Goal: Task Accomplishment & Management: Manage account settings

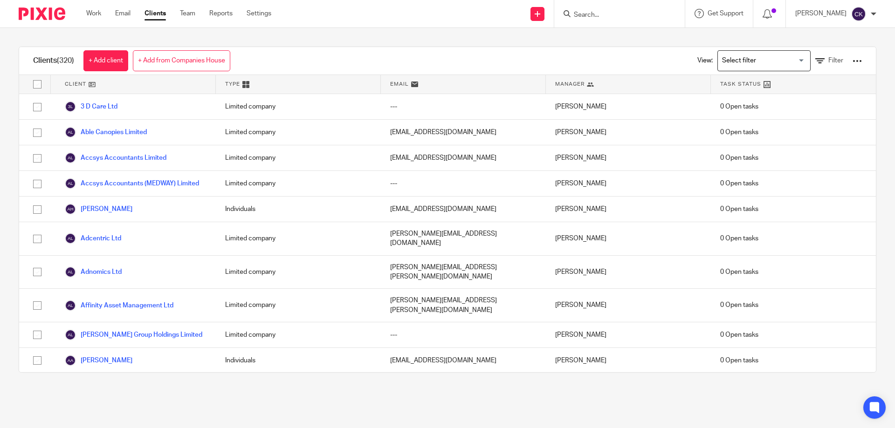
click at [588, 13] on input "Search" at bounding box center [615, 15] width 84 height 8
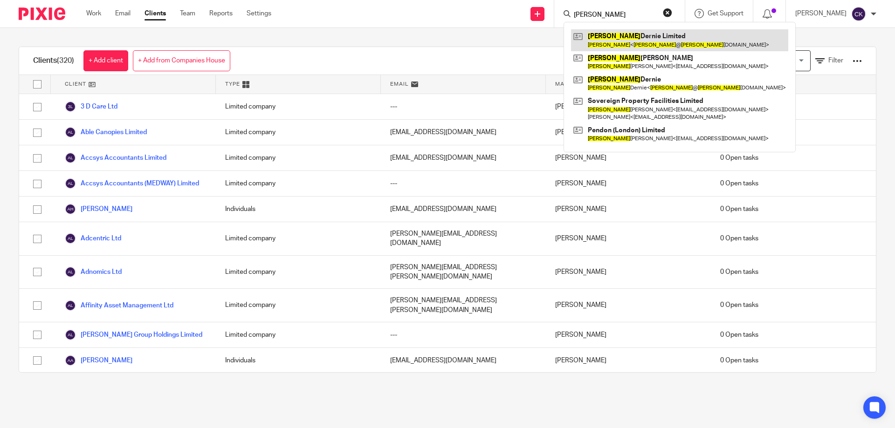
type input "sally"
click at [622, 32] on link at bounding box center [679, 39] width 217 height 21
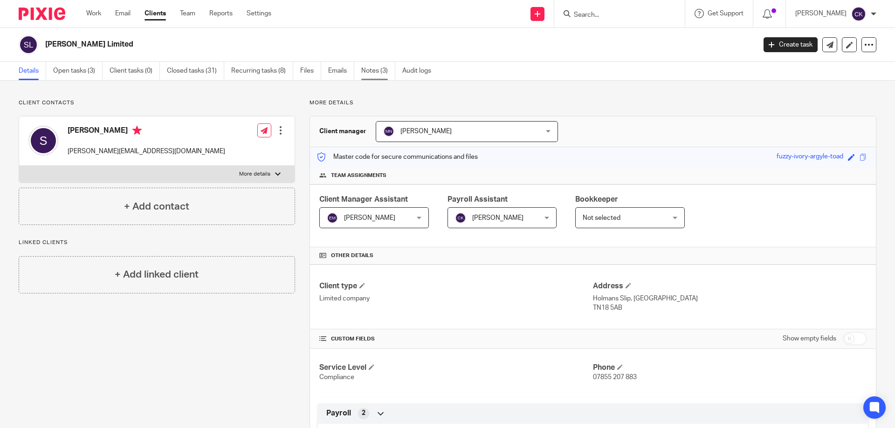
click at [372, 73] on link "Notes (3)" at bounding box center [378, 71] width 34 height 18
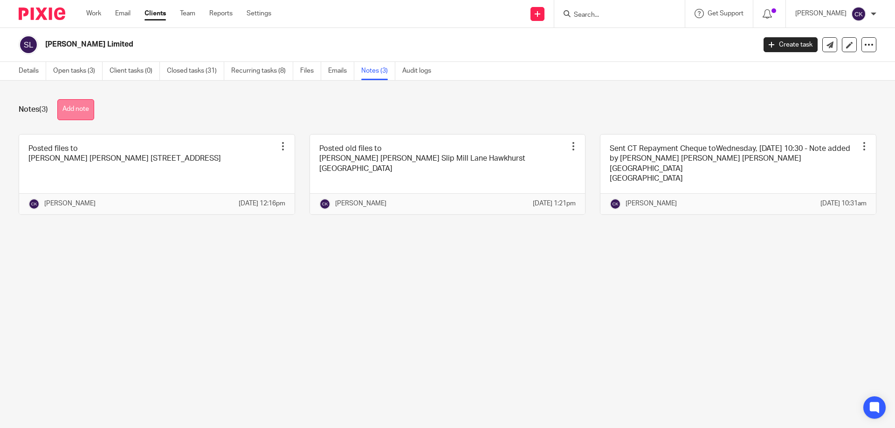
click at [69, 111] on button "Add note" at bounding box center [75, 109] width 37 height 21
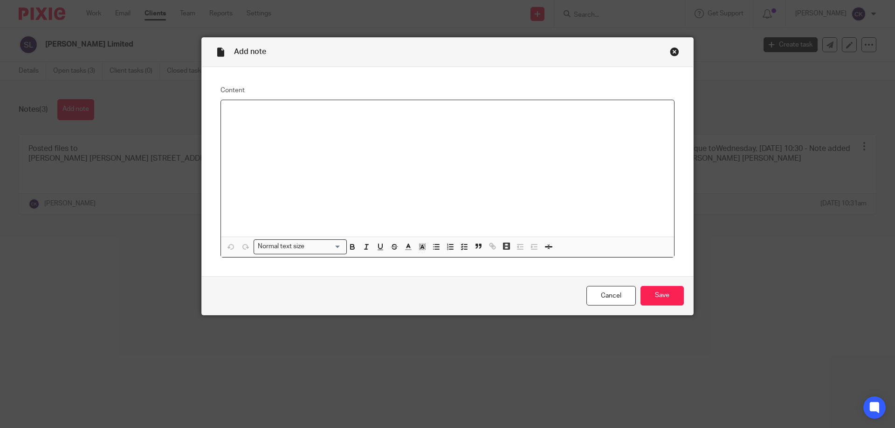
click at [263, 133] on div at bounding box center [447, 168] width 453 height 137
click at [292, 142] on div "Posted Cheque for CT to:" at bounding box center [447, 168] width 453 height 137
click at [672, 304] on input "Save" at bounding box center [661, 296] width 43 height 20
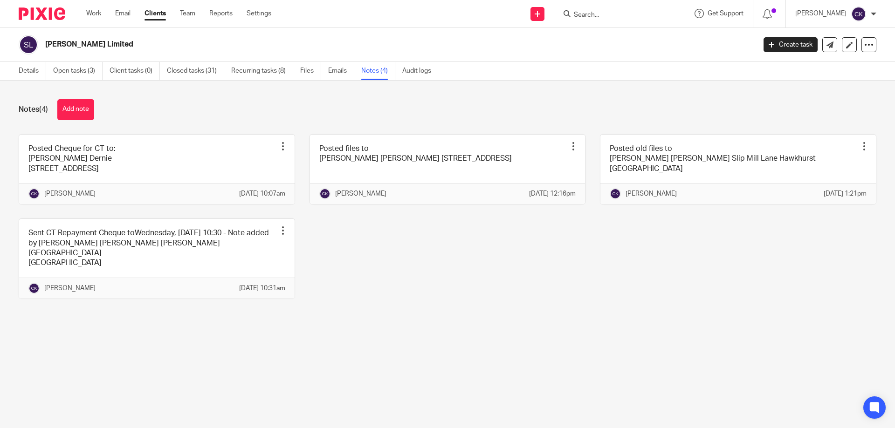
click at [624, 17] on input "Search" at bounding box center [615, 15] width 84 height 8
type input "S"
click at [163, 17] on link "Clients" at bounding box center [154, 13] width 21 height 9
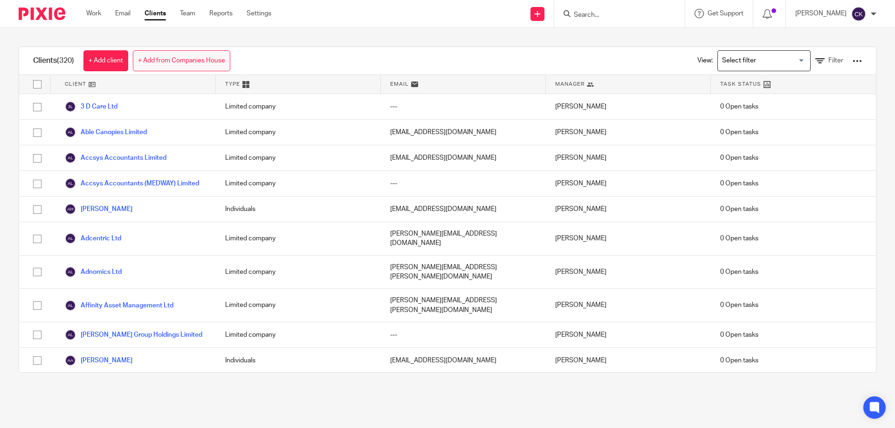
click at [181, 63] on link "+ Add from Companies House" at bounding box center [181, 60] width 97 height 21
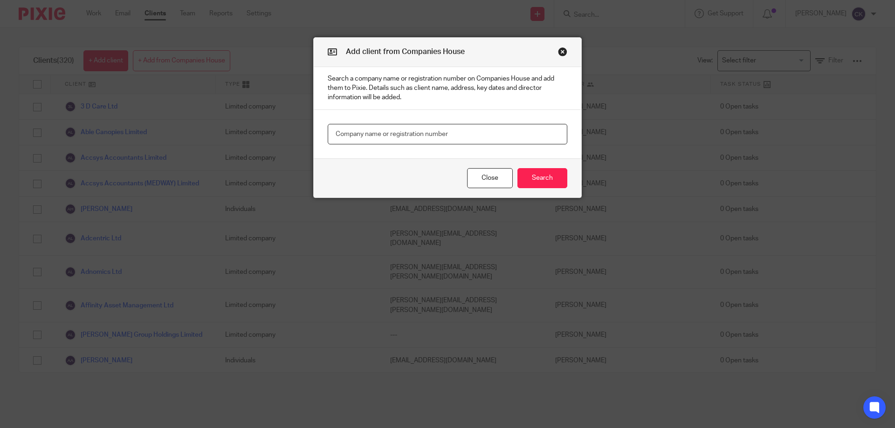
click at [384, 133] on input "text" at bounding box center [447, 134] width 239 height 21
paste input "14591914"
type input "14591914"
click at [545, 180] on button "Search" at bounding box center [542, 178] width 50 height 20
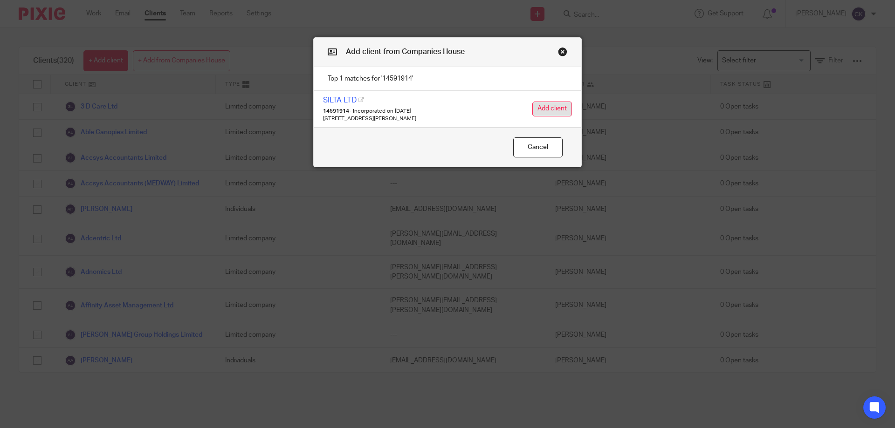
click at [540, 113] on button "Add client" at bounding box center [552, 109] width 40 height 15
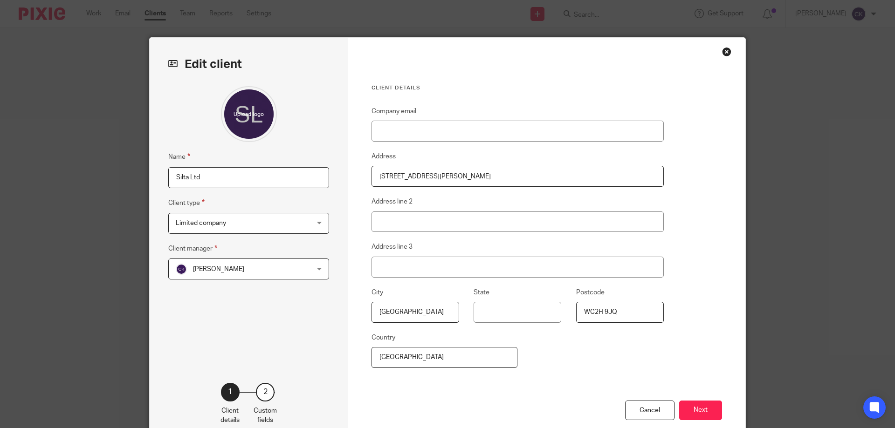
click at [281, 274] on span "[PERSON_NAME]" at bounding box center [237, 269] width 122 height 20
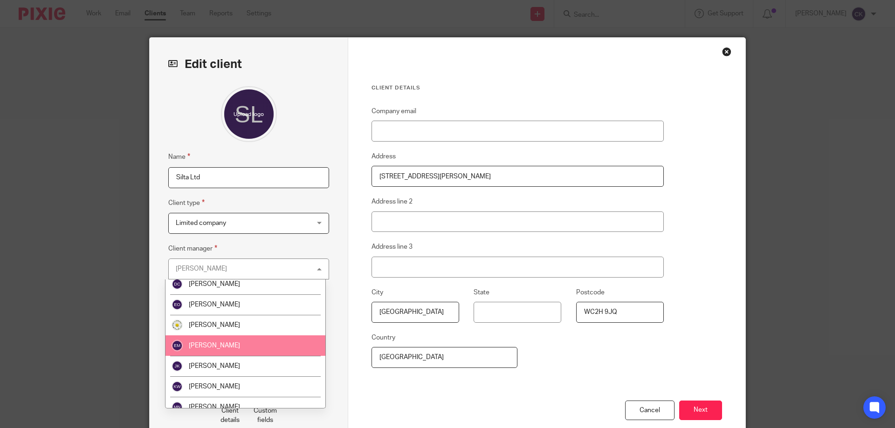
scroll to position [93, 0]
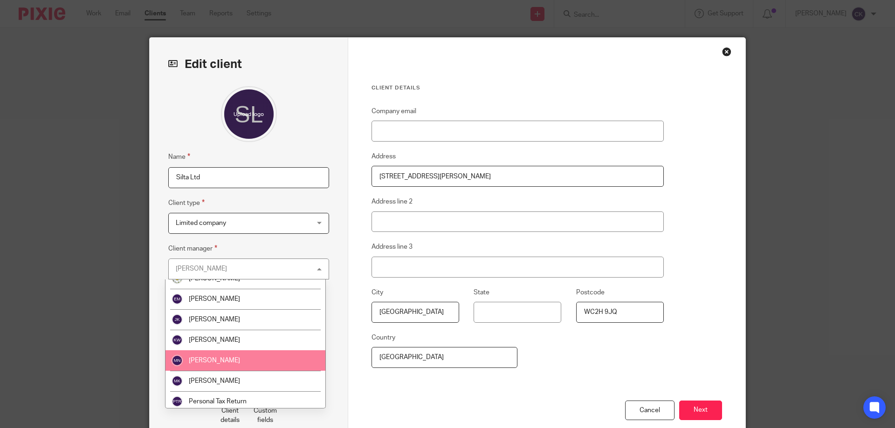
click at [279, 368] on li "[PERSON_NAME]" at bounding box center [245, 360] width 160 height 21
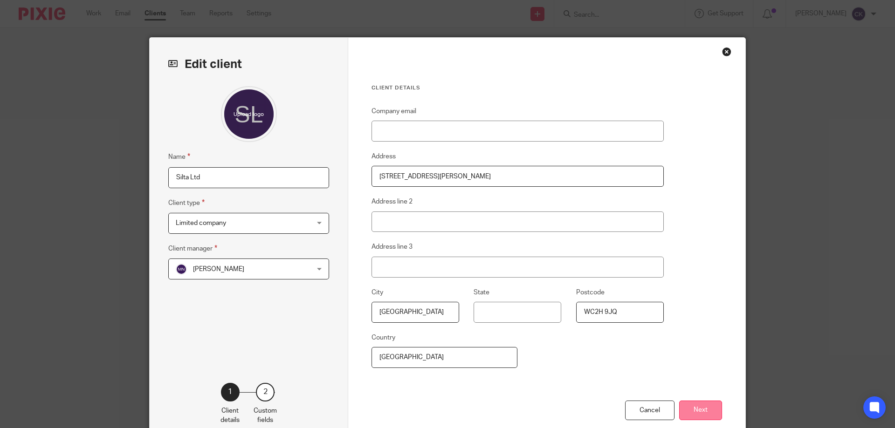
click at [696, 410] on button "Next" at bounding box center [700, 411] width 43 height 20
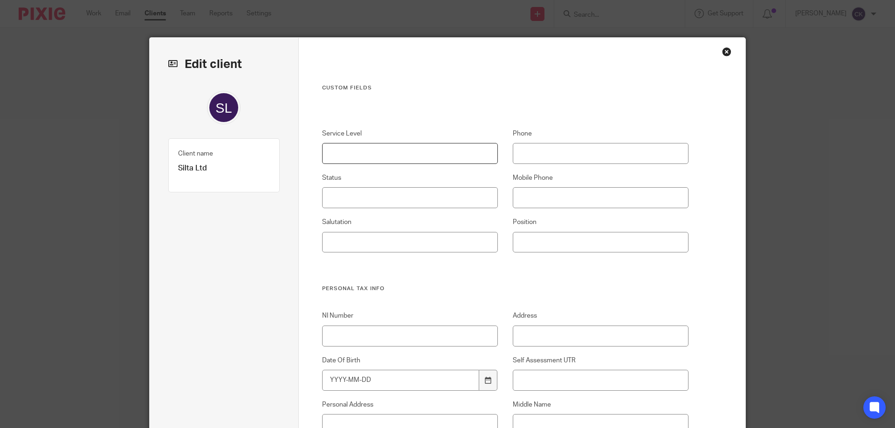
click at [357, 150] on input "Service Level" at bounding box center [410, 153] width 176 height 21
type input "Compliance"
click at [402, 203] on input "Status" at bounding box center [410, 197] width 176 height 21
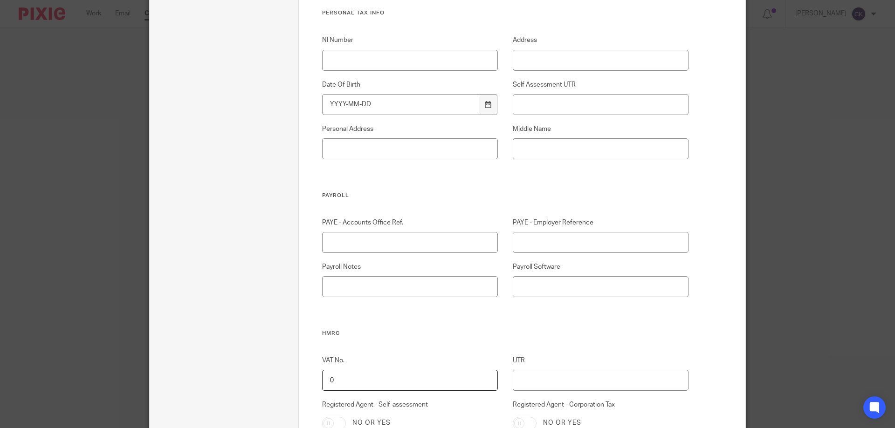
scroll to position [280, 0]
type input "Active"
click at [568, 238] on input "PAYE - Employer Reference" at bounding box center [601, 238] width 176 height 21
click at [410, 240] on input "PAYE - Accounts Office Ref." at bounding box center [410, 238] width 176 height 21
paste input "120PC02887373"
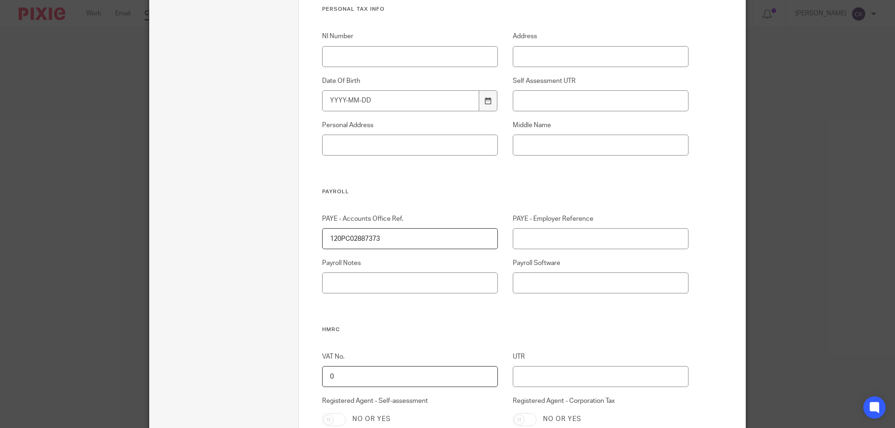
type input "120PC02887373"
click at [588, 239] on input "PAYE - Employer Reference" at bounding box center [601, 238] width 176 height 21
paste input "120/SE61398"
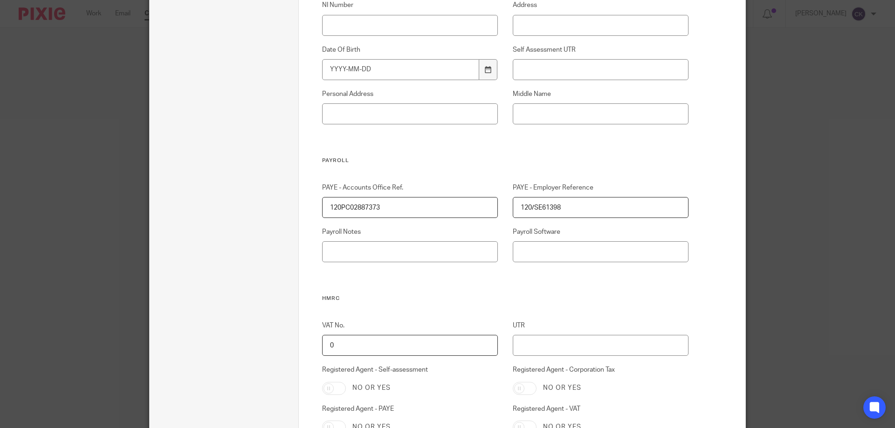
scroll to position [326, 0]
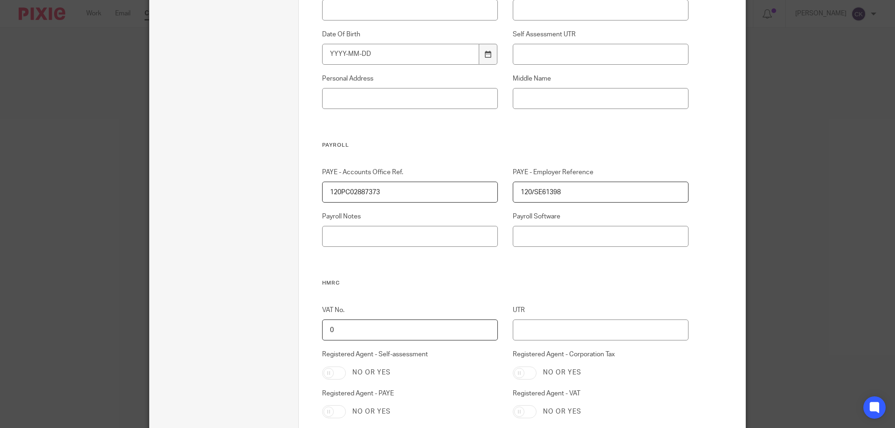
type input "120/SE61398"
click at [361, 329] on input "0" at bounding box center [410, 330] width 176 height 21
paste input "467125876"
type input "467125876"
click at [558, 335] on input "UTR" at bounding box center [601, 330] width 176 height 21
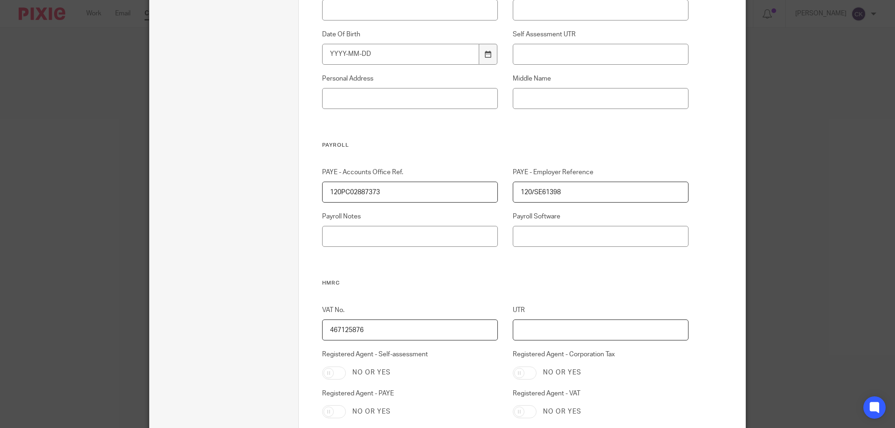
paste input "8894223252"
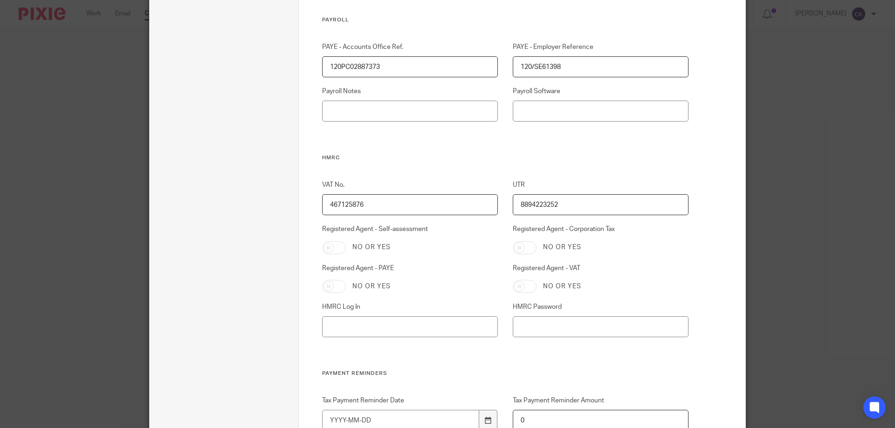
scroll to position [466, 0]
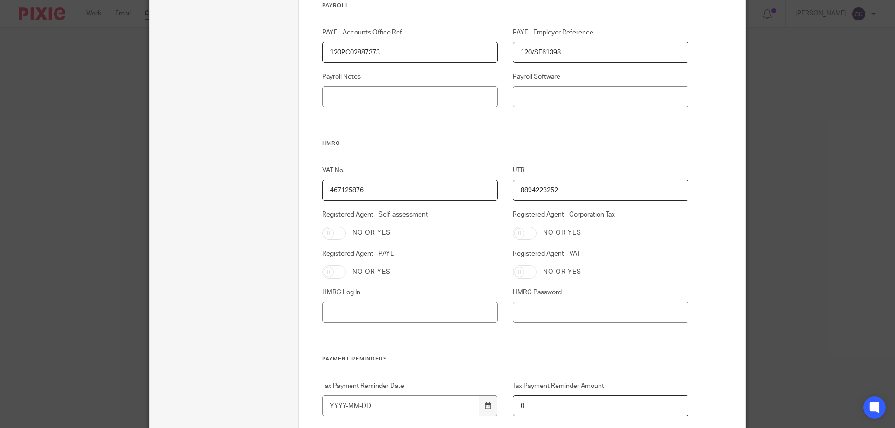
type input "8894223252"
click at [513, 235] on input "Registered Agent - Corporation Tax" at bounding box center [525, 233] width 24 height 13
checkbox input "true"
click at [515, 273] on input "Registered Agent - VAT" at bounding box center [525, 272] width 24 height 13
checkbox input "true"
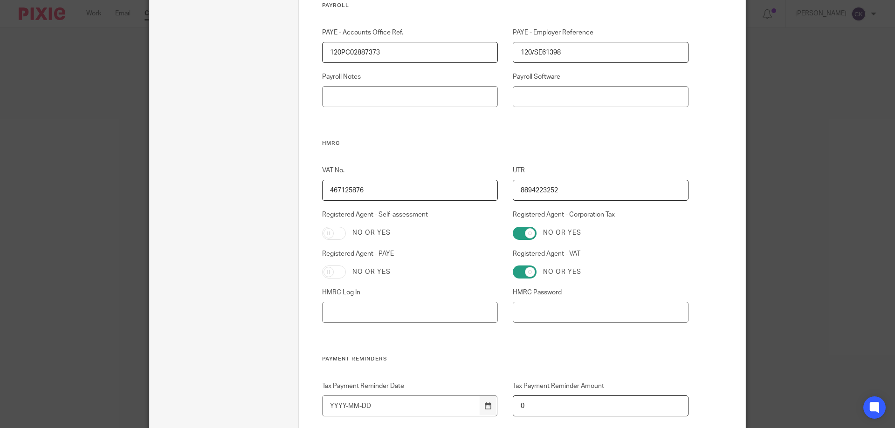
click at [323, 274] on input "Registered Agent - PAYE" at bounding box center [334, 272] width 24 height 13
checkbox input "true"
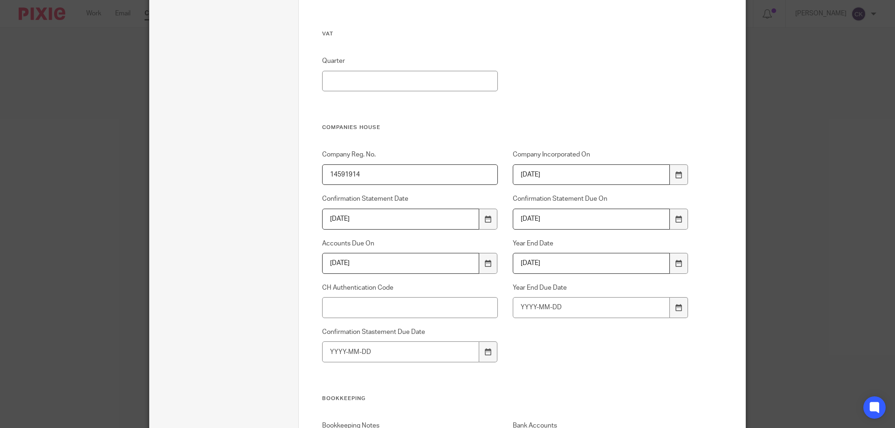
scroll to position [885, 0]
click at [337, 306] on input "CH Authentication Code" at bounding box center [410, 307] width 176 height 21
paste input "GT4BT3"
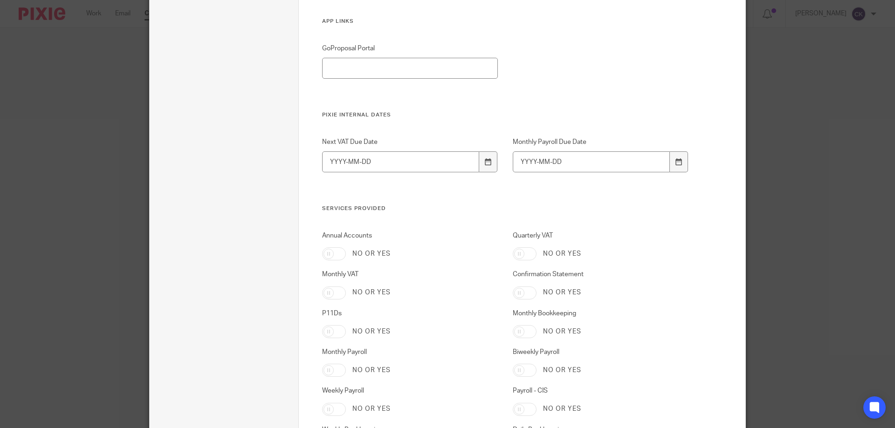
scroll to position [1584, 0]
type input "GT4BT3"
click at [322, 250] on input "Annual Accounts" at bounding box center [334, 252] width 24 height 13
checkbox input "true"
click at [518, 253] on input "Quarterly VAT" at bounding box center [525, 252] width 24 height 13
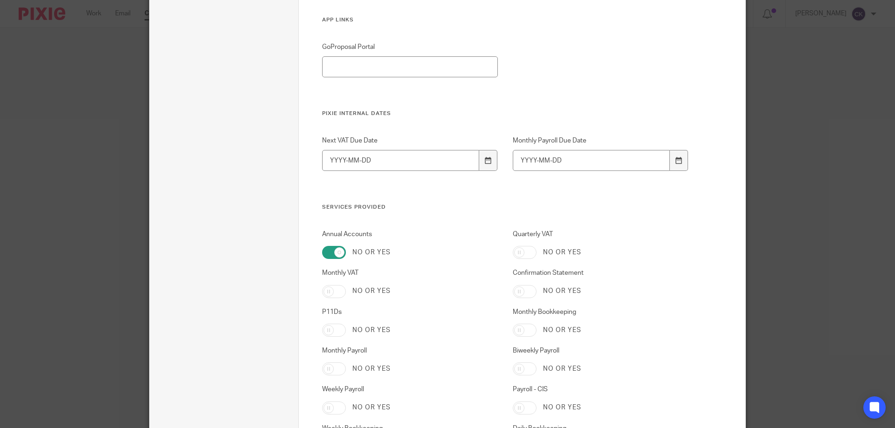
checkbox input "true"
click at [513, 288] on input "Confirmation Statement" at bounding box center [525, 291] width 24 height 13
checkbox input "true"
click at [326, 331] on input "P11Ds" at bounding box center [334, 330] width 24 height 13
checkbox input "true"
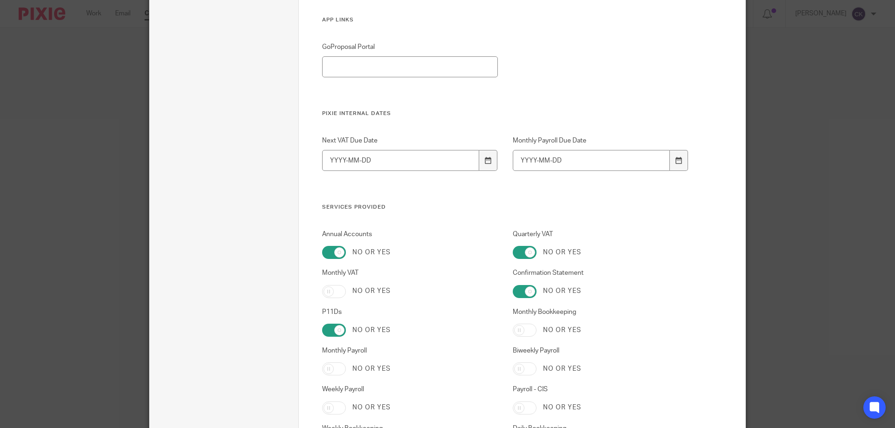
click at [515, 334] on input "Monthly Bookkeeping" at bounding box center [525, 330] width 24 height 13
checkbox input "true"
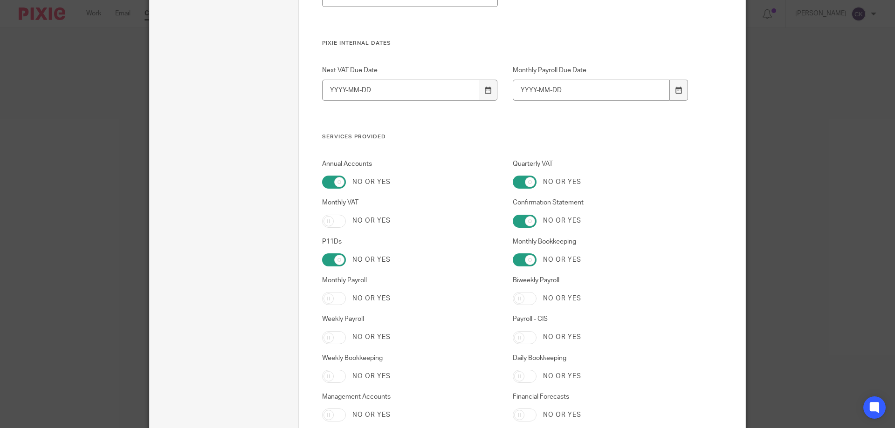
scroll to position [1677, 0]
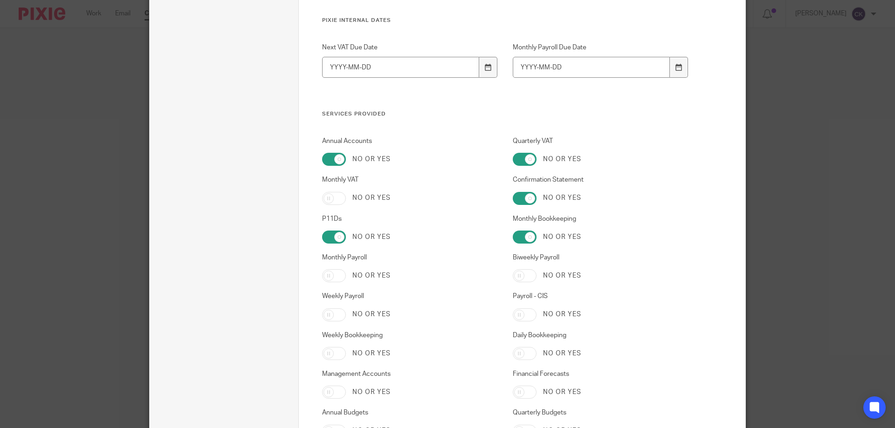
click at [327, 277] on input "Monthly Payroll" at bounding box center [334, 275] width 24 height 13
checkbox input "true"
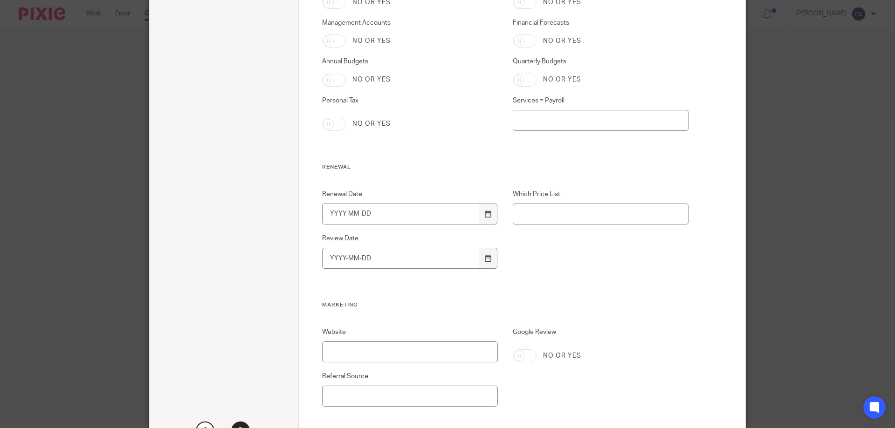
scroll to position [2050, 0]
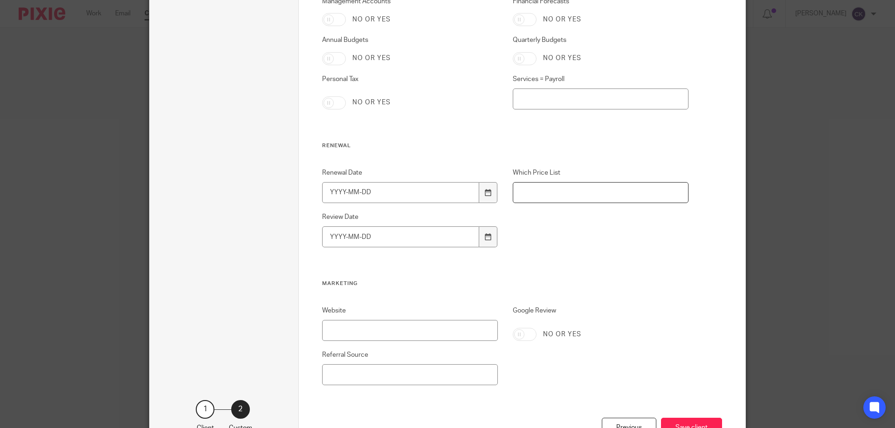
click at [561, 196] on input "Which Price List" at bounding box center [601, 192] width 176 height 21
type input "New"
click at [485, 195] on icon at bounding box center [488, 192] width 7 height 7
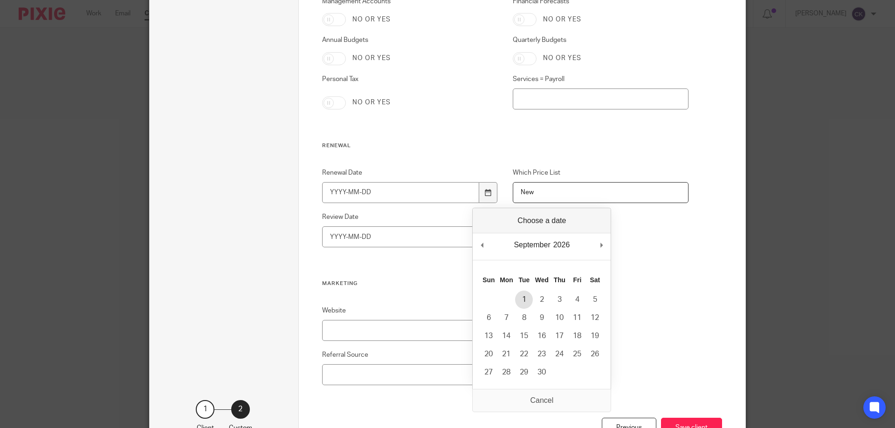
type input "2026-09-01"
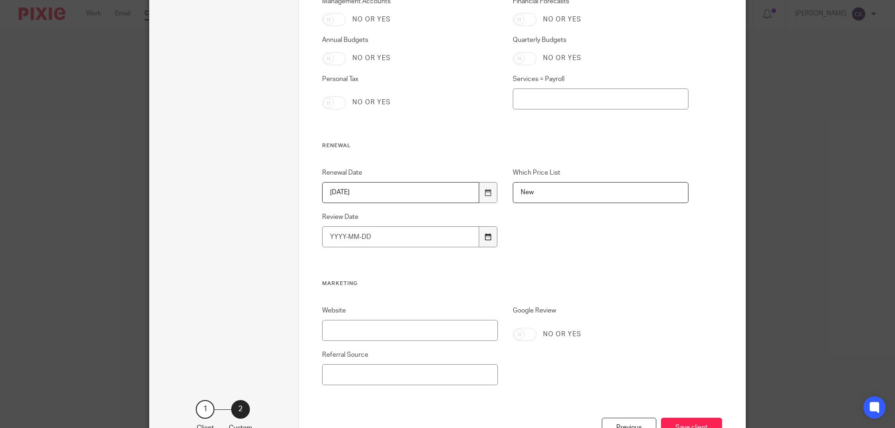
click at [485, 235] on icon at bounding box center [488, 236] width 7 height 7
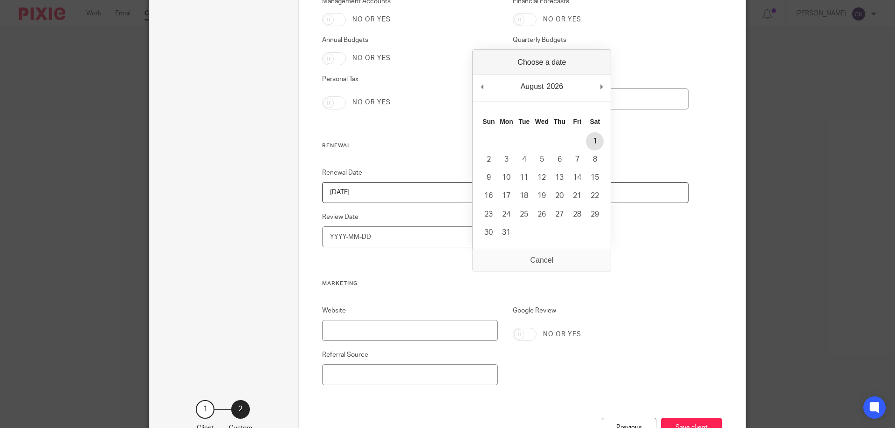
type input "2026-08-01"
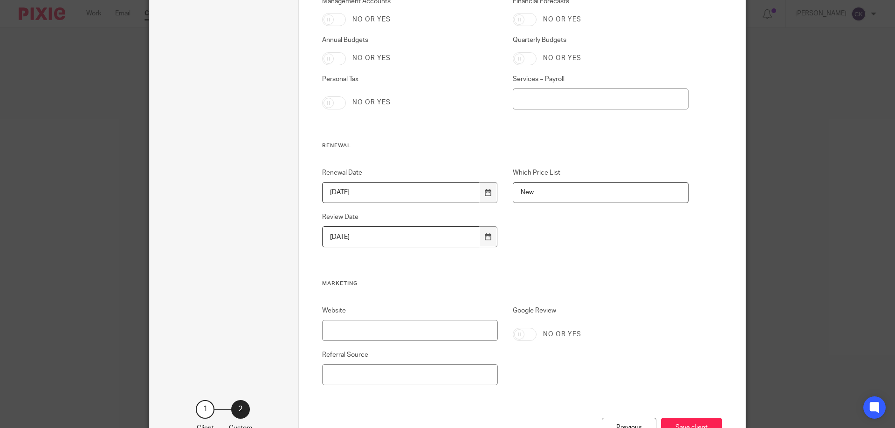
scroll to position [2097, 0]
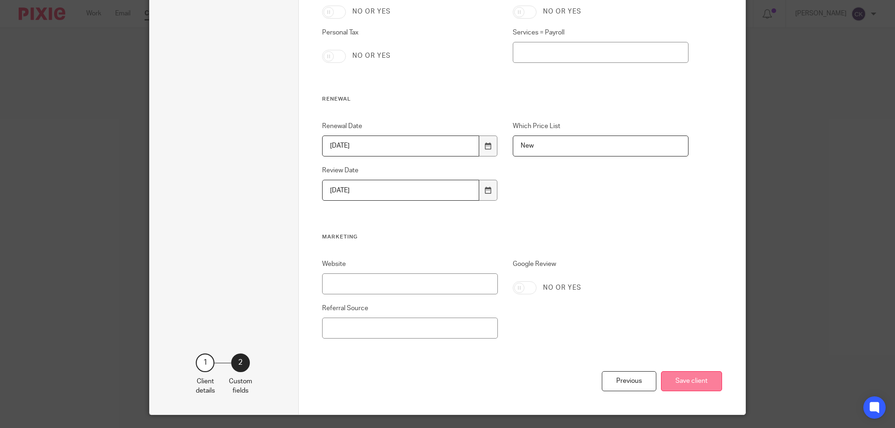
click at [691, 385] on button "Save client" at bounding box center [691, 381] width 61 height 20
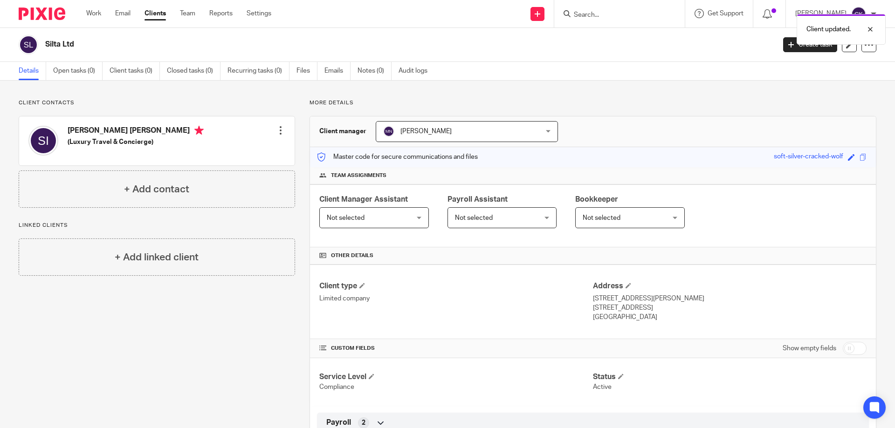
click at [371, 215] on span "Not selected" at bounding box center [367, 218] width 81 height 20
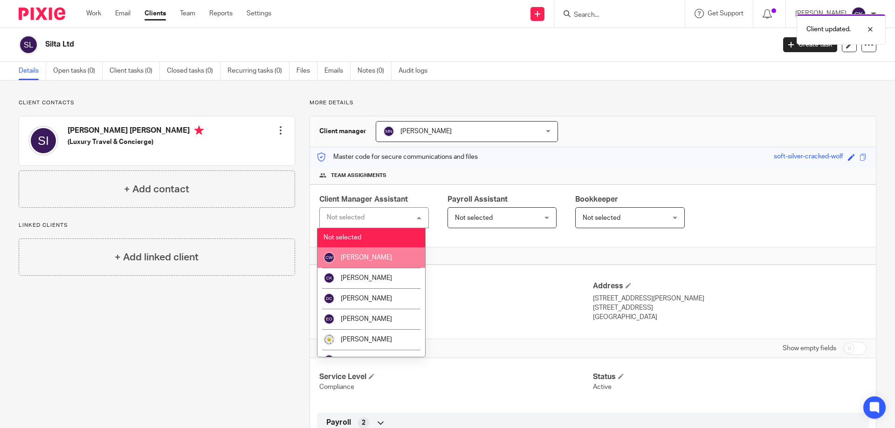
click at [363, 263] on li "[PERSON_NAME]" at bounding box center [371, 257] width 108 height 21
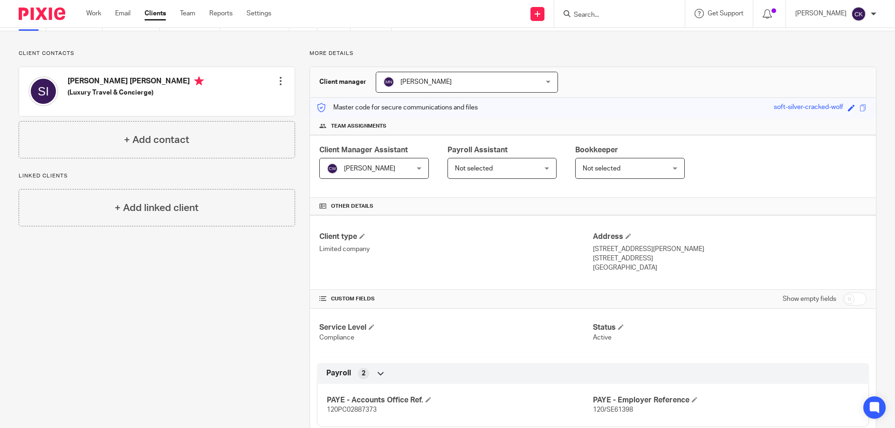
scroll to position [47, 0]
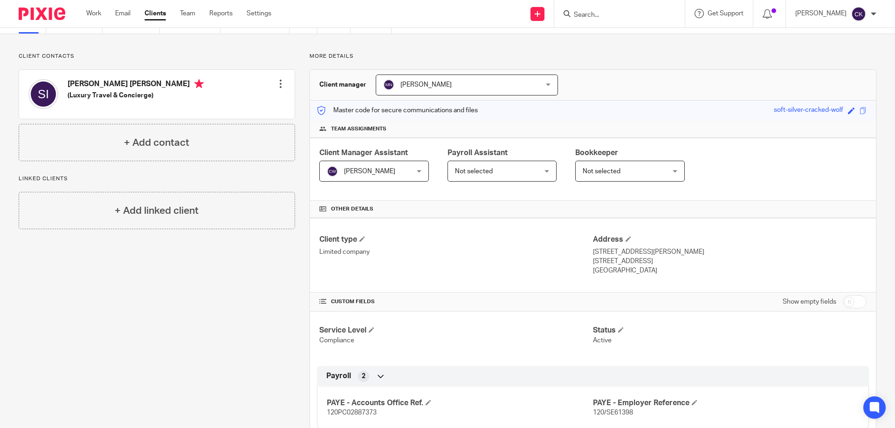
click at [277, 86] on div at bounding box center [280, 83] width 9 height 9
click at [216, 118] on link "Create client from contact" at bounding box center [236, 118] width 89 height 14
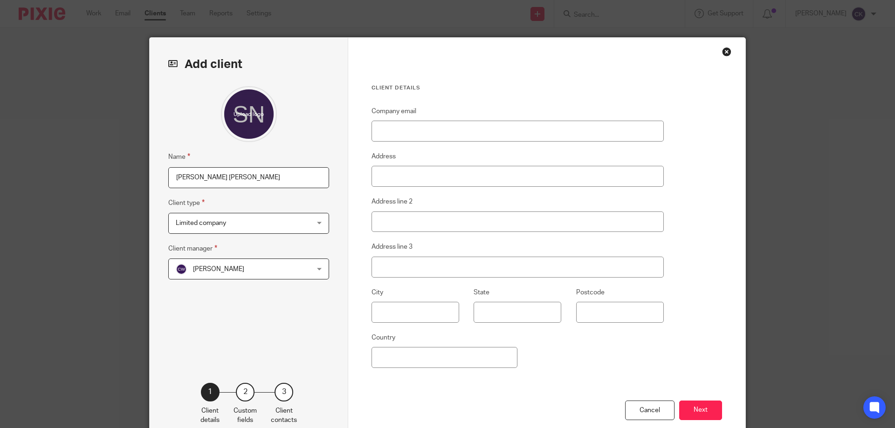
click at [234, 226] on span "Limited company" at bounding box center [237, 223] width 122 height 20
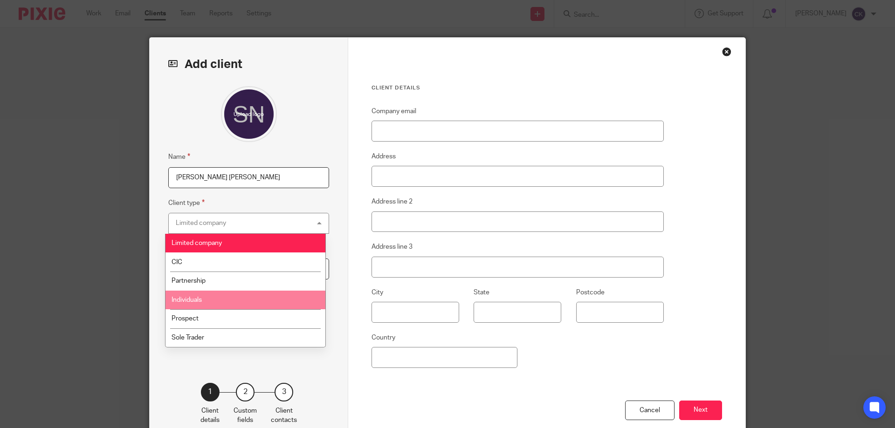
click at [230, 297] on li "Individuals" at bounding box center [245, 300] width 160 height 19
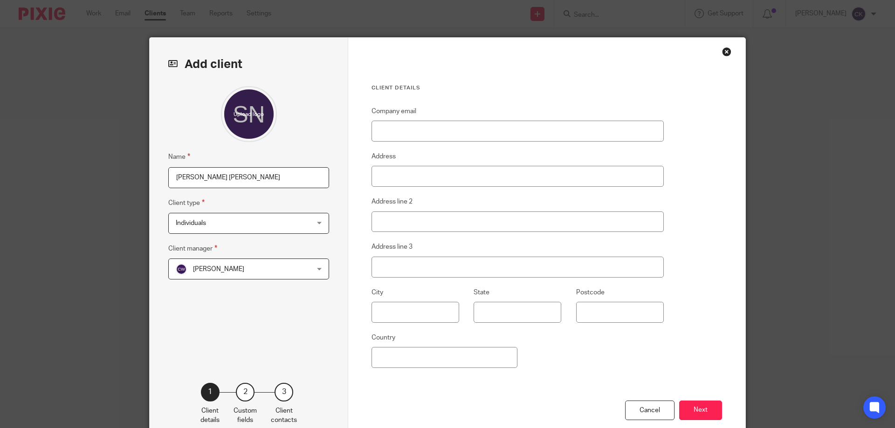
click at [243, 269] on span "[PERSON_NAME]" at bounding box center [237, 269] width 122 height 20
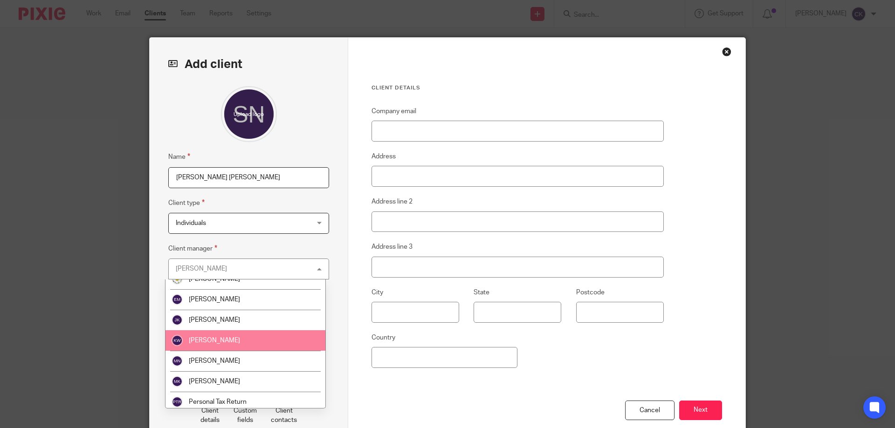
scroll to position [93, 0]
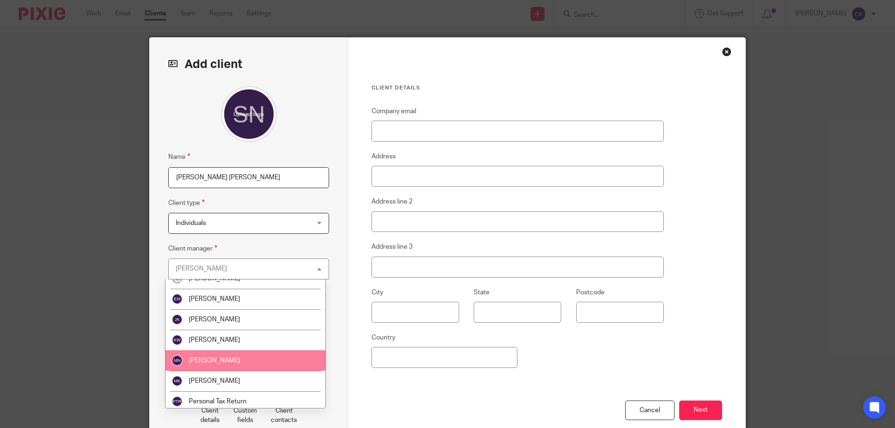
click at [234, 365] on li "[PERSON_NAME]" at bounding box center [245, 360] width 160 height 21
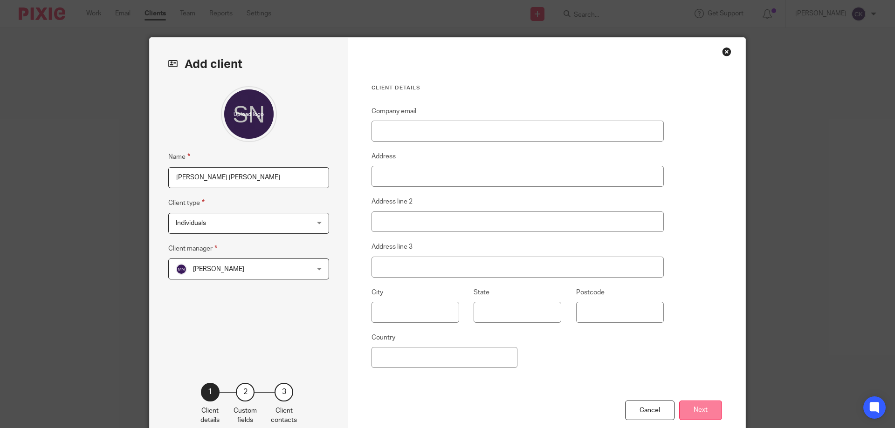
click at [708, 410] on button "Next" at bounding box center [700, 411] width 43 height 20
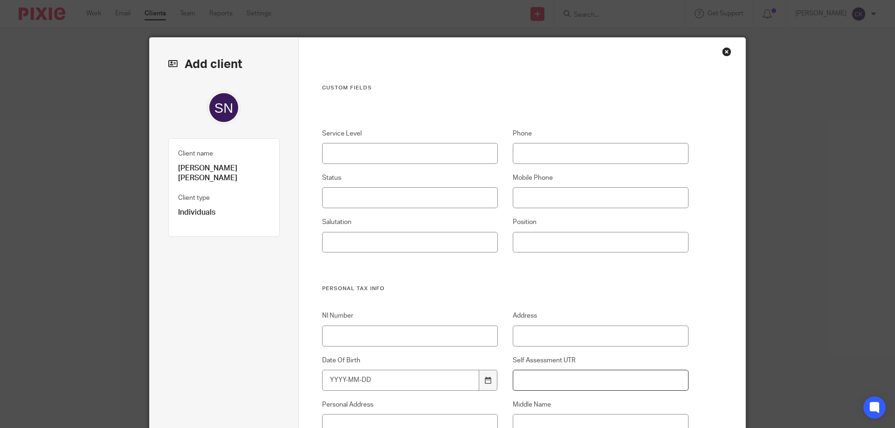
drag, startPoint x: 517, startPoint y: 378, endPoint x: 495, endPoint y: 381, distance: 22.6
click at [517, 378] on input "Self Assessment UTR" at bounding box center [601, 380] width 176 height 21
type input "1477599366"
click at [389, 339] on input "NI Number" at bounding box center [410, 336] width 176 height 21
type input "SE043941B"
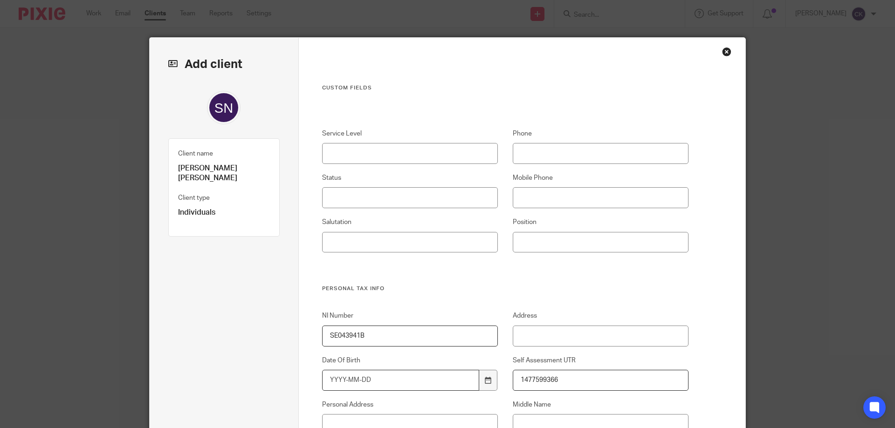
click at [329, 381] on input "Date Of Birth" at bounding box center [400, 380] width 157 height 21
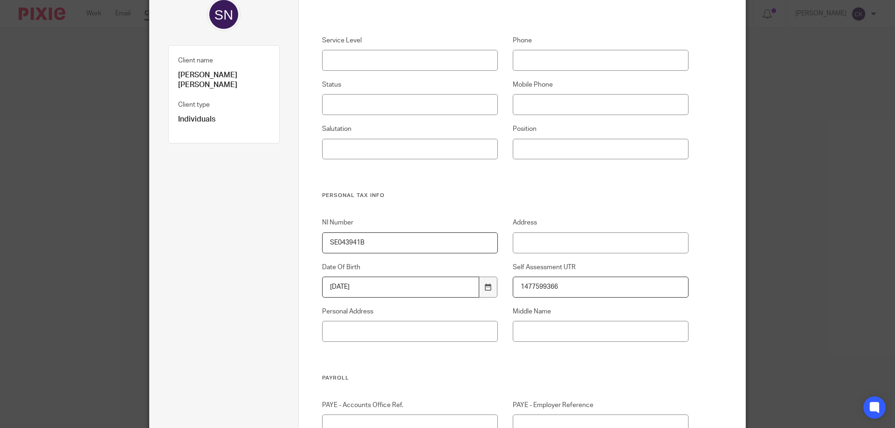
type input "1981-02-16"
click at [335, 327] on input "Personal Address" at bounding box center [410, 331] width 176 height 21
click at [383, 332] on input "22 Wincott Street, london. SE11 4NT" at bounding box center [410, 331] width 176 height 21
type input "[STREET_ADDRESS]. SE11 4NT"
click at [530, 335] on input "Middle Name" at bounding box center [601, 331] width 176 height 21
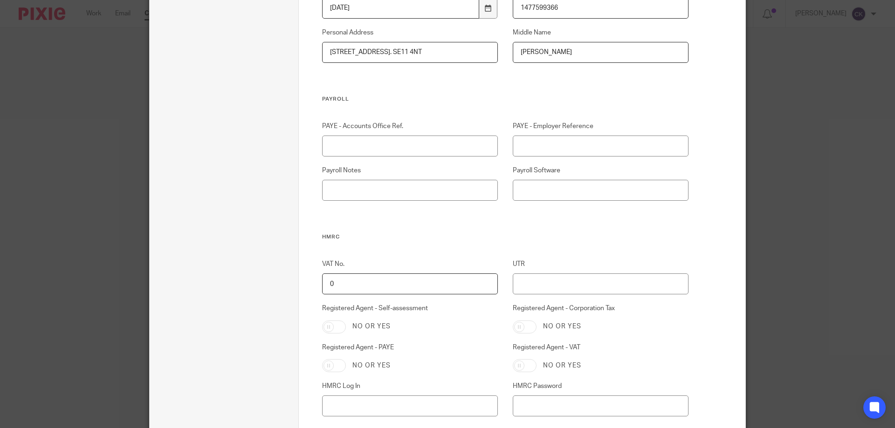
scroll to position [373, 0]
type input "[PERSON_NAME]"
click at [325, 326] on input "Registered Agent - Self-assessment" at bounding box center [334, 326] width 24 height 13
checkbox input "true"
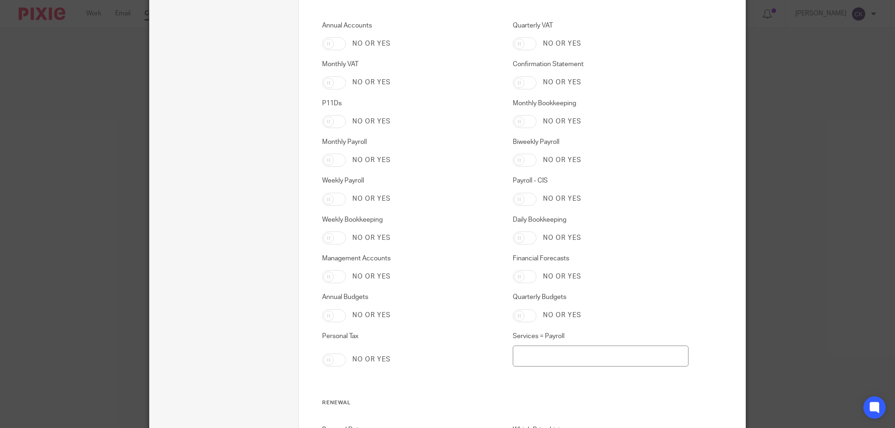
scroll to position [1817, 0]
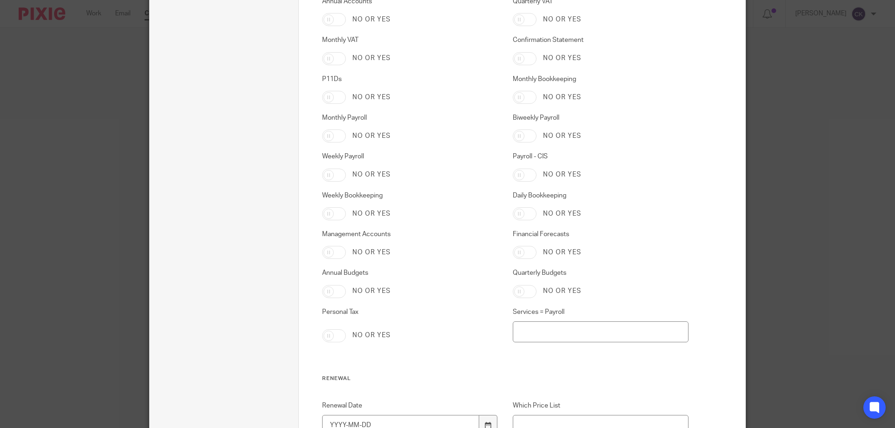
click at [323, 339] on input "Personal Tax" at bounding box center [334, 335] width 24 height 13
checkbox input "true"
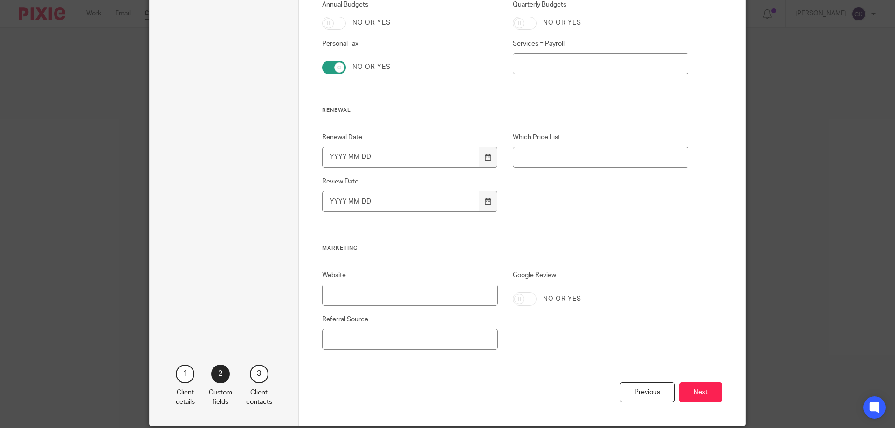
scroll to position [2121, 0]
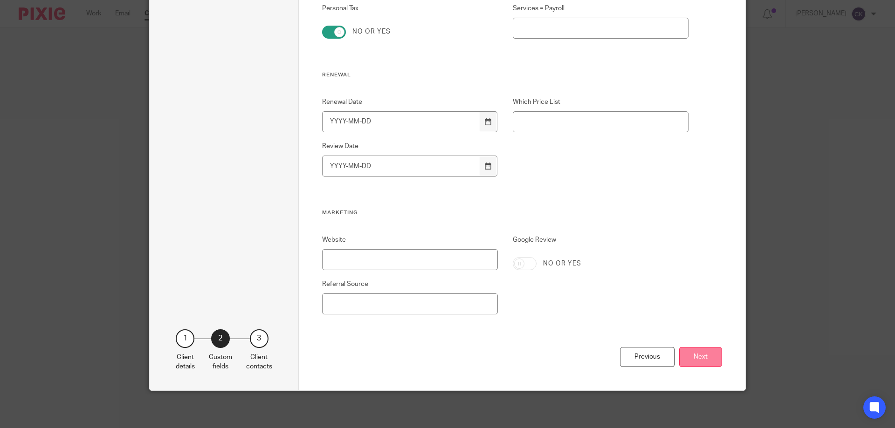
click at [682, 357] on button "Next" at bounding box center [700, 357] width 43 height 20
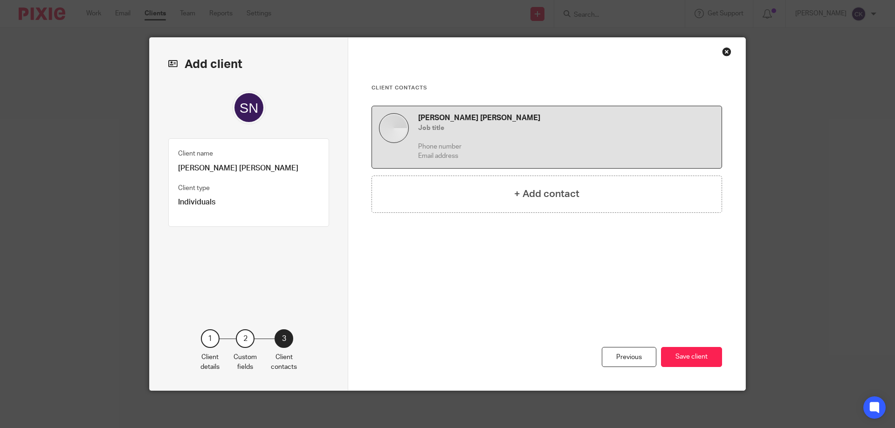
scroll to position [0, 0]
click at [682, 357] on button "Save client" at bounding box center [691, 357] width 61 height 20
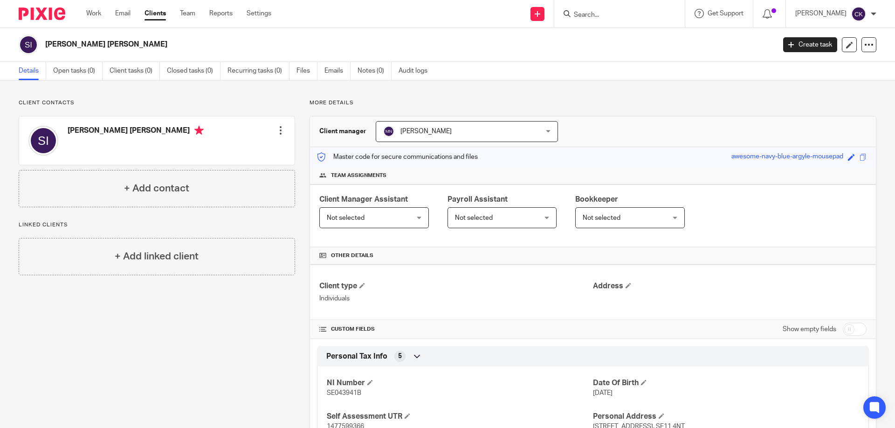
click at [846, 328] on input "checkbox" at bounding box center [854, 329] width 24 height 13
checkbox input "true"
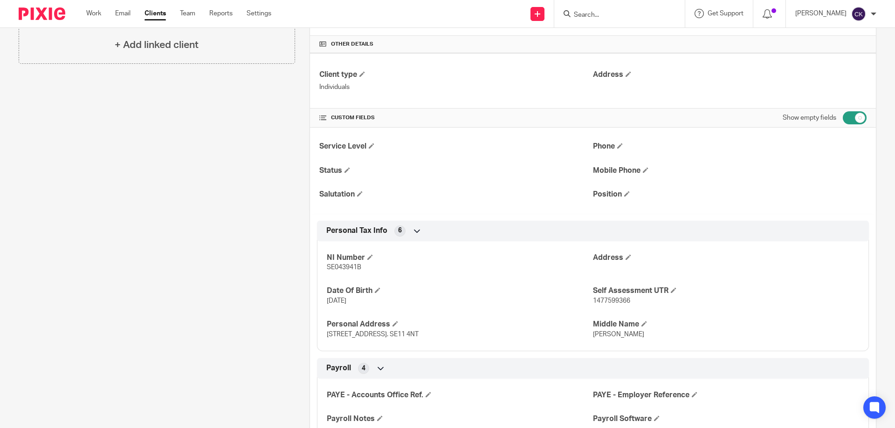
scroll to position [140, 0]
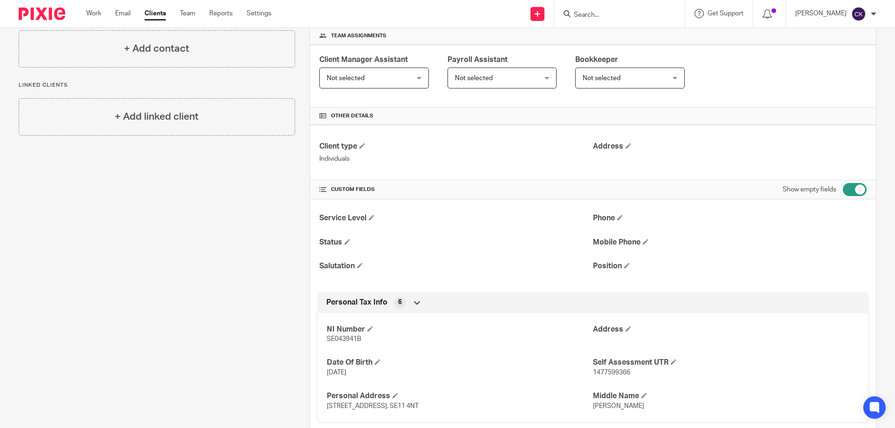
click at [615, 15] on input "Search" at bounding box center [615, 15] width 84 height 8
type input "silta"
click at [613, 35] on link at bounding box center [629, 36] width 116 height 14
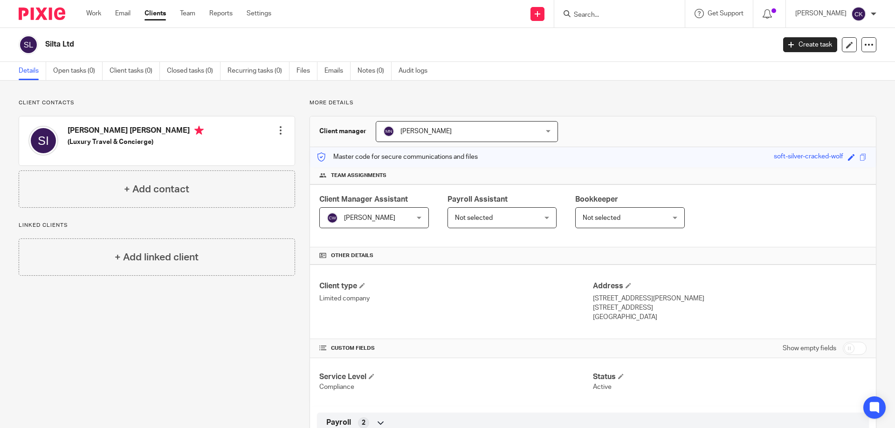
click at [845, 345] on input "checkbox" at bounding box center [854, 348] width 24 height 13
checkbox input "true"
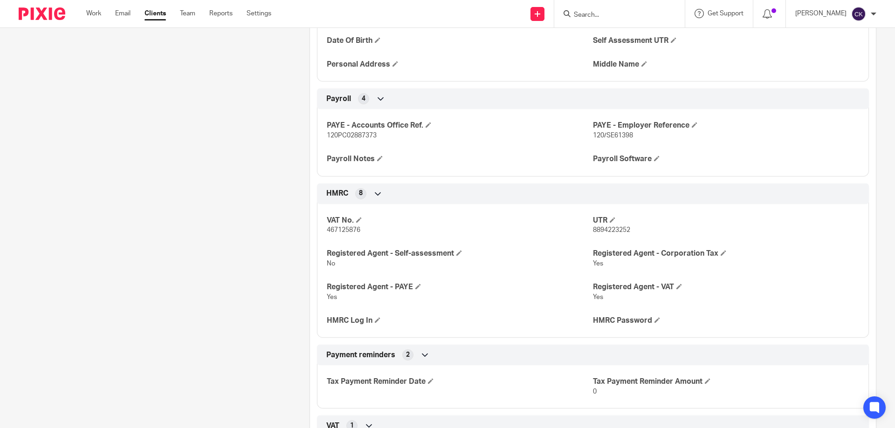
scroll to position [513, 0]
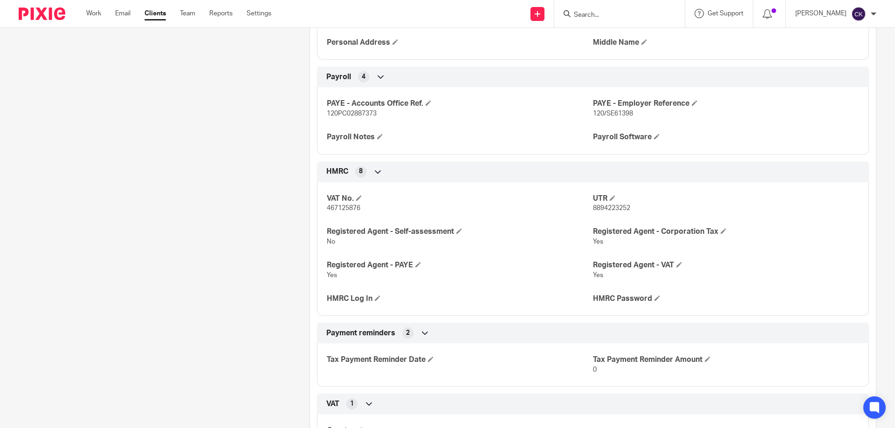
click at [339, 208] on span "467125876" at bounding box center [344, 208] width 34 height 7
copy span "467125876"
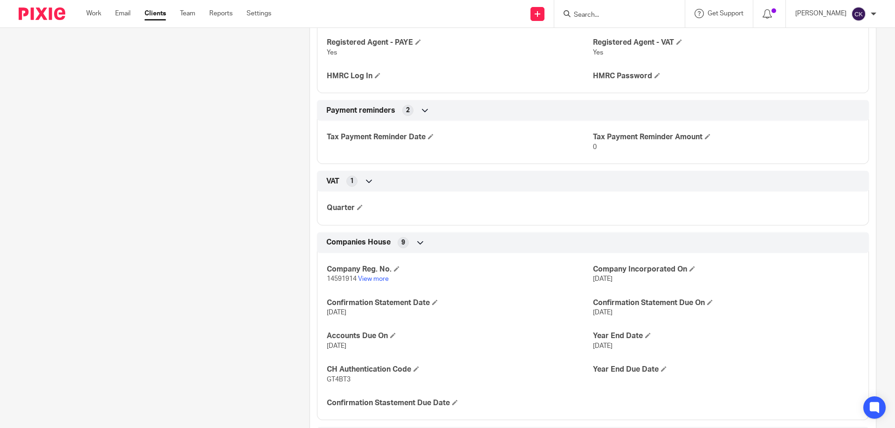
scroll to position [746, 0]
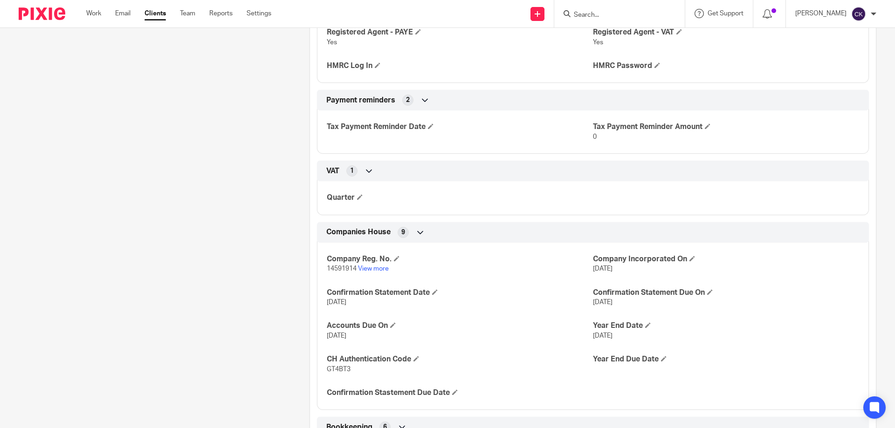
click at [336, 269] on span "14591914" at bounding box center [342, 269] width 30 height 7
copy p "14591914"
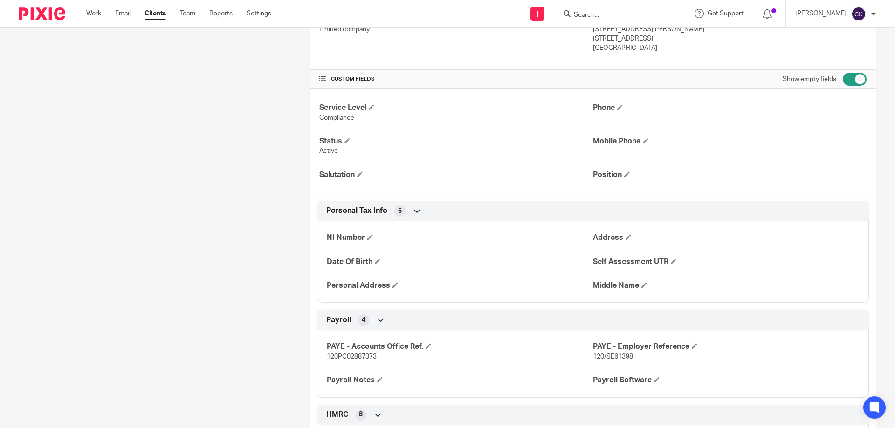
scroll to position [233, 0]
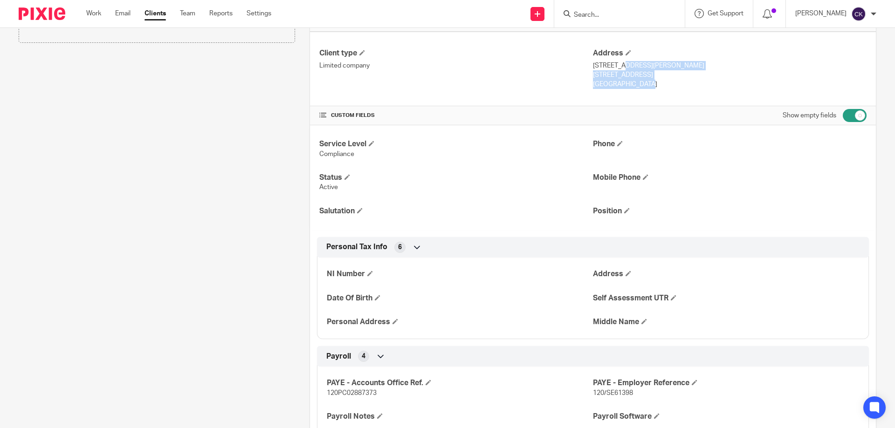
drag, startPoint x: 588, startPoint y: 64, endPoint x: 612, endPoint y: 82, distance: 29.7
click at [612, 82] on div "Address 71-75 Shelton Street London, WC2H 9JQ England" at bounding box center [730, 68] width 274 height 41
copy div "71-75 Shelton Street London, WC2H 9JQ England"
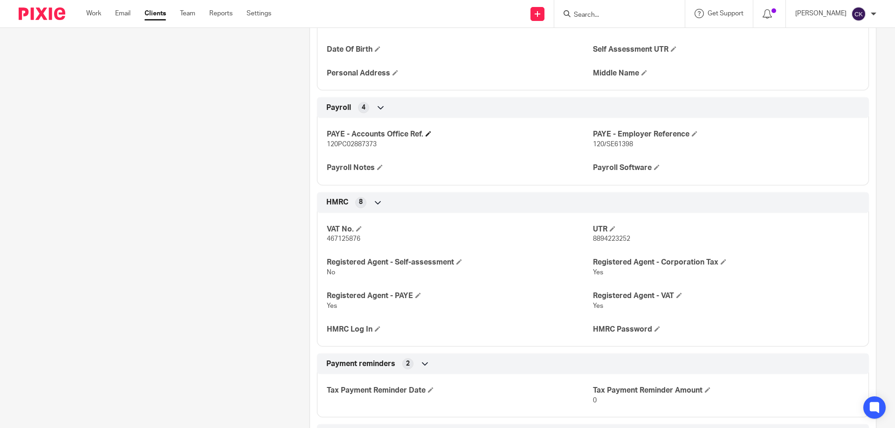
scroll to position [513, 0]
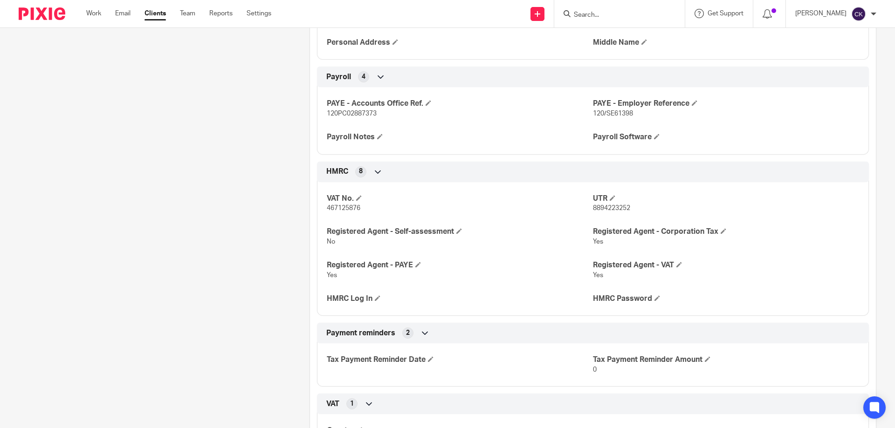
click at [598, 208] on span "8894223252" at bounding box center [611, 208] width 37 height 7
copy span "8894223252"
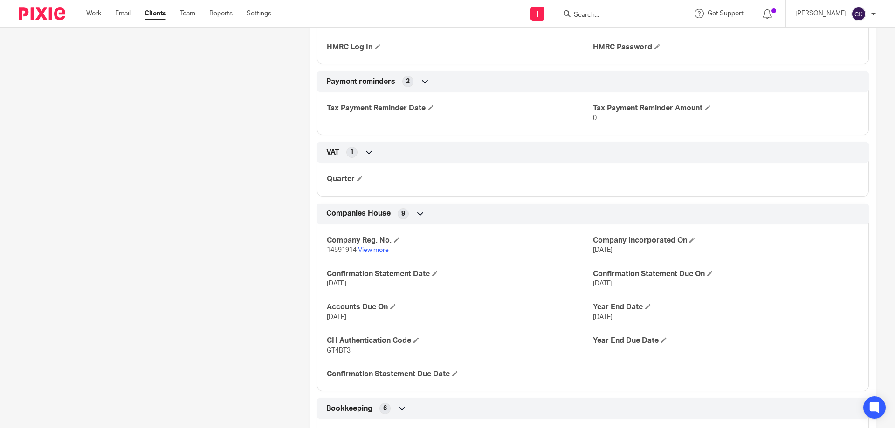
scroll to position [792, 0]
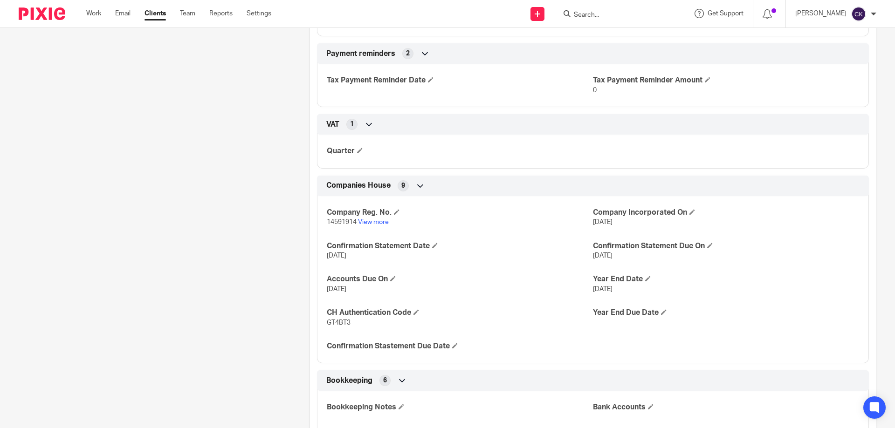
click at [629, 222] on p "13 Jan 2023" at bounding box center [726, 222] width 266 height 9
drag, startPoint x: 629, startPoint y: 222, endPoint x: 586, endPoint y: 226, distance: 43.0
click at [587, 226] on div "Company Reg. No. 14591914 View more Company Incorporated On 13 Jan 2023 Confirm…" at bounding box center [593, 276] width 552 height 175
copy div "Company Incorporated On 13 Jan 2023"
click at [593, 255] on span "26 Jan 2026" at bounding box center [603, 256] width 20 height 7
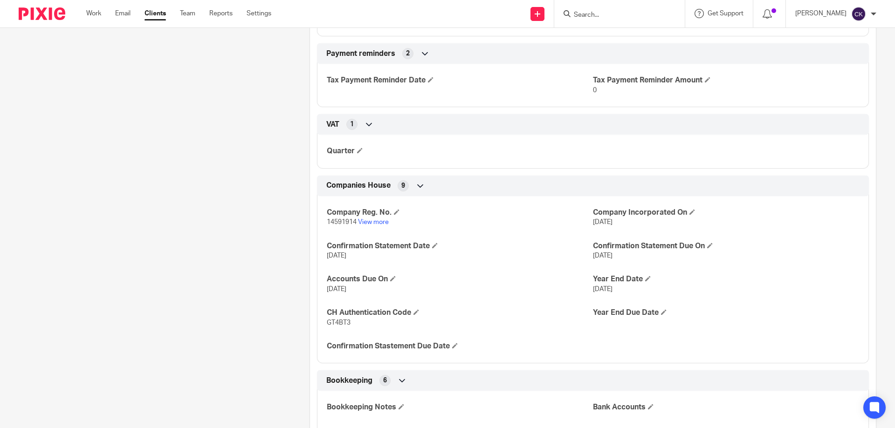
drag, startPoint x: 588, startPoint y: 255, endPoint x: 625, endPoint y: 260, distance: 36.6
click at [625, 260] on p "26 Jan 2026" at bounding box center [726, 255] width 266 height 9
copy span "26 Jan 2026"
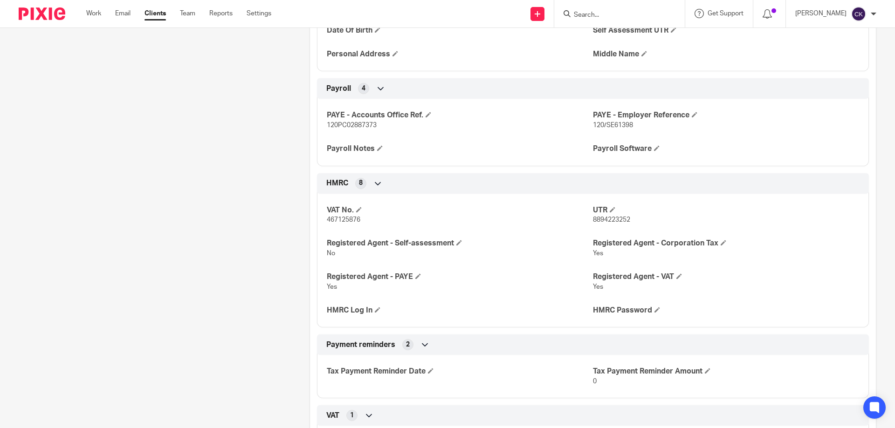
scroll to position [443, 0]
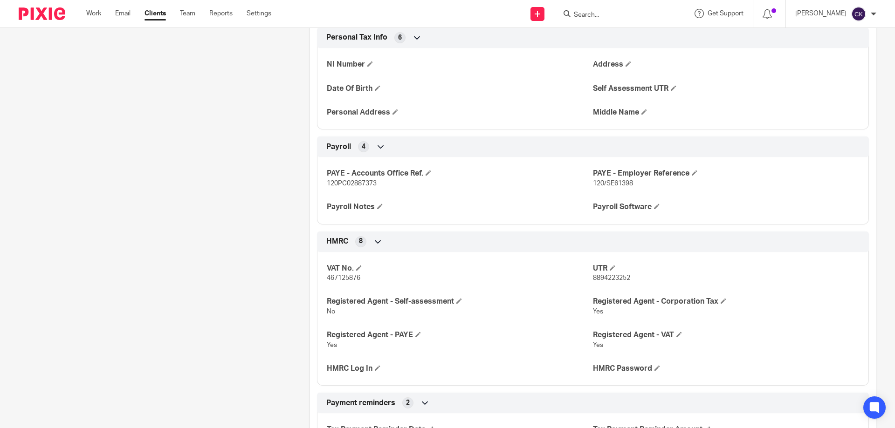
click at [361, 183] on span "120PC02887373" at bounding box center [352, 183] width 50 height 7
copy span "120PC02887373"
click at [634, 182] on p "120/SE61398" at bounding box center [726, 183] width 266 height 9
drag, startPoint x: 632, startPoint y: 182, endPoint x: 588, endPoint y: 185, distance: 44.4
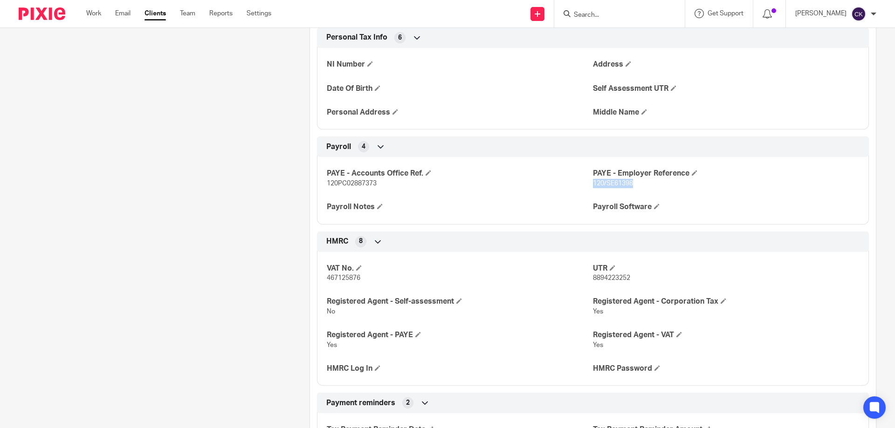
click at [593, 185] on p "120/SE61398" at bounding box center [726, 183] width 266 height 9
copy span "120/SE61398"
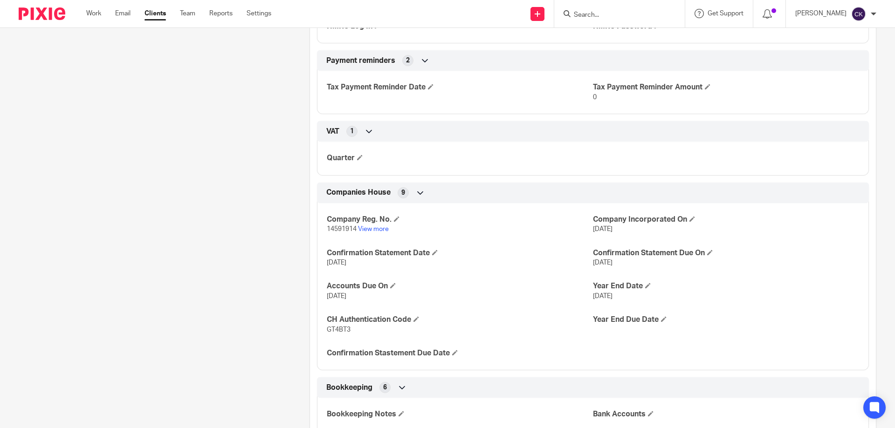
scroll to position [815, 0]
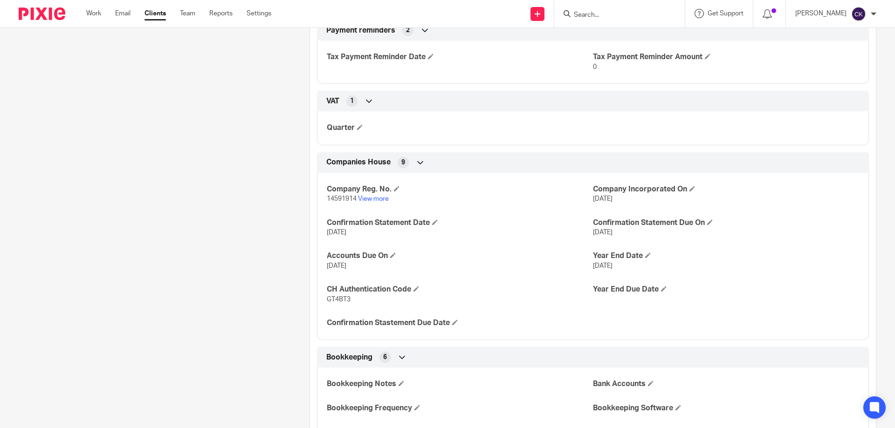
click at [339, 300] on span "GT4BT3" at bounding box center [339, 299] width 24 height 7
copy span "GT4BT3"
click at [343, 197] on span "14591914" at bounding box center [342, 199] width 30 height 7
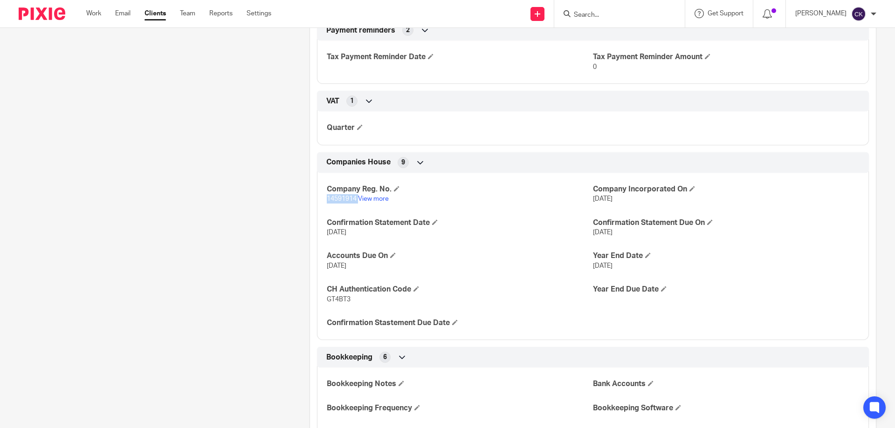
copy p "14591914"
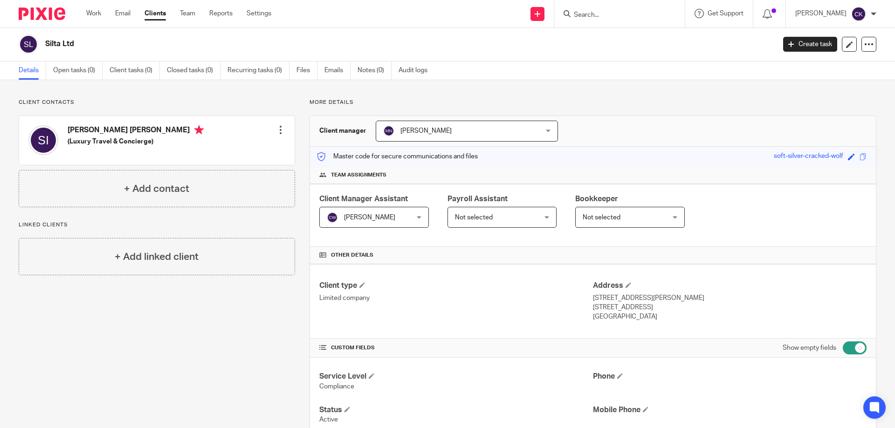
scroll to position [0, 0]
click at [279, 132] on div at bounding box center [280, 130] width 9 height 9
drag, startPoint x: 223, startPoint y: 149, endPoint x: 383, endPoint y: 195, distance: 165.8
click at [224, 150] on link "Edit contact" at bounding box center [236, 151] width 89 height 14
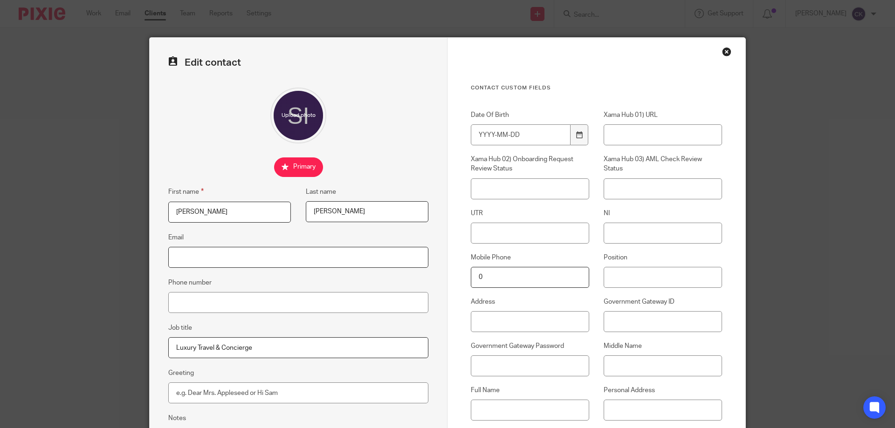
click at [186, 255] on input "Email" at bounding box center [298, 257] width 260 height 21
paste input "[PERSON_NAME][EMAIL_ADDRESS][PERSON_NAME][DOMAIN_NAME]"
type input "[PERSON_NAME][EMAIL_ADDRESS][PERSON_NAME][DOMAIN_NAME]"
click at [178, 302] on input "Phone number" at bounding box center [298, 302] width 260 height 21
paste input "tel:07515 825249"
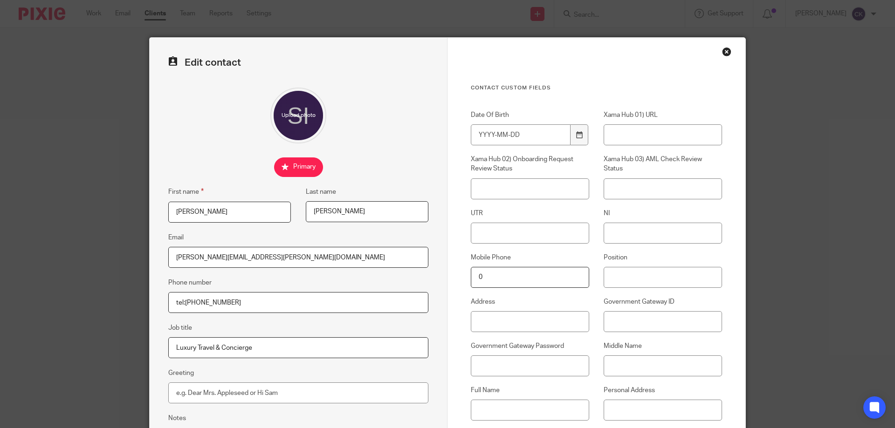
click at [183, 303] on input "tel:07515 825249" at bounding box center [298, 302] width 260 height 21
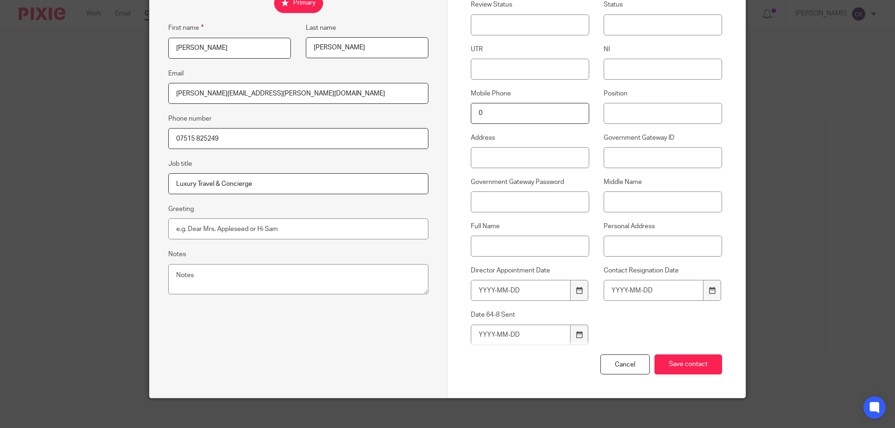
scroll to position [171, 0]
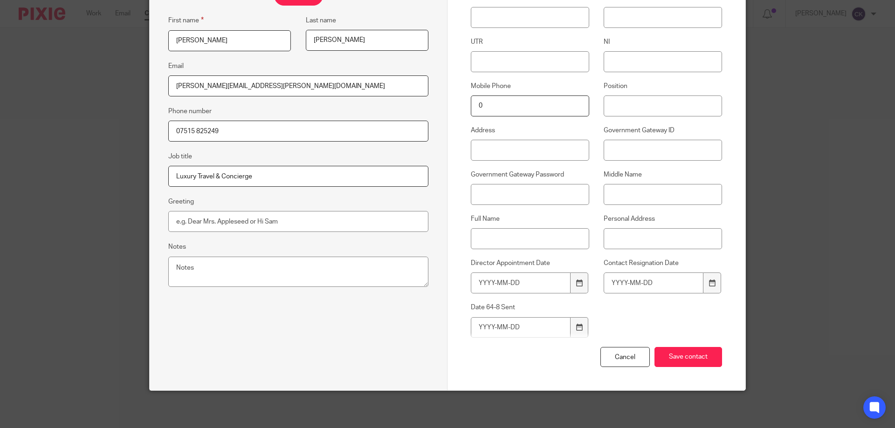
type input "07515 825249"
click at [620, 197] on input "Middle Name" at bounding box center [662, 194] width 118 height 21
type input "[PERSON_NAME]"
click at [580, 289] on div at bounding box center [579, 283] width 18 height 21
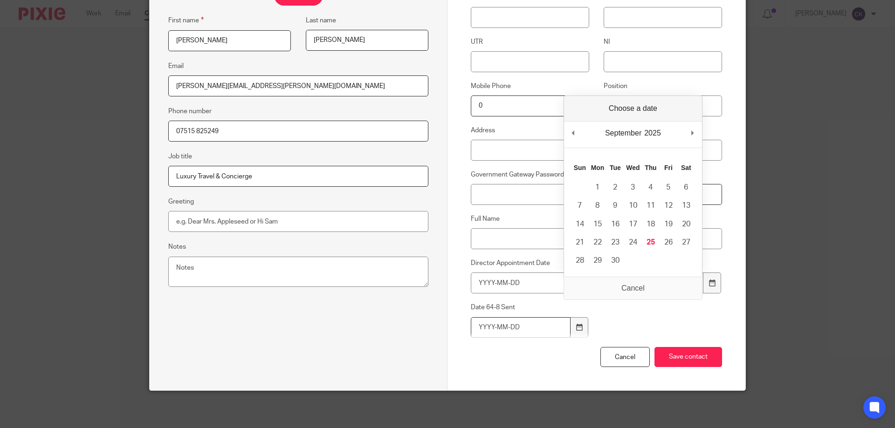
click at [477, 331] on input "Date 64-8 Sent" at bounding box center [521, 327] width 100 height 21
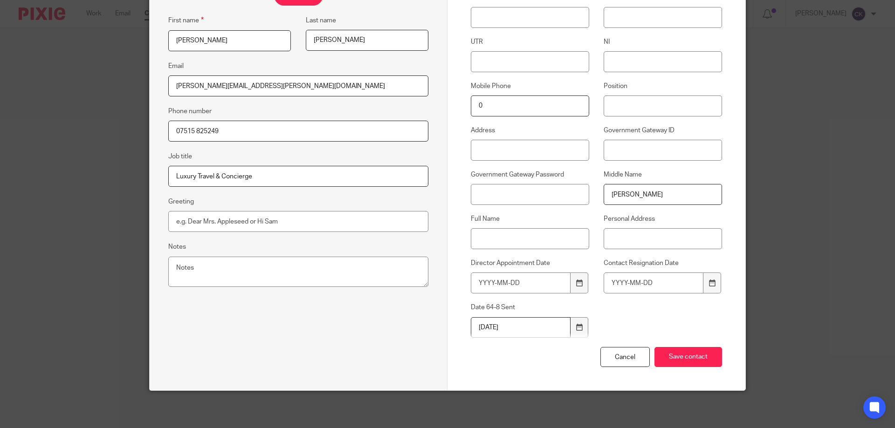
type input "2023-01-13"
click at [476, 284] on input "Director Appointment Date" at bounding box center [521, 283] width 100 height 21
type input "2023-01-13"
drag, startPoint x: 538, startPoint y: 327, endPoint x: 391, endPoint y: 315, distance: 146.8
click at [392, 315] on form "Edit contact First name Sarah Last name Nancy Ives Email sarah.ives@cartologytr…" at bounding box center [447, 128] width 595 height 524
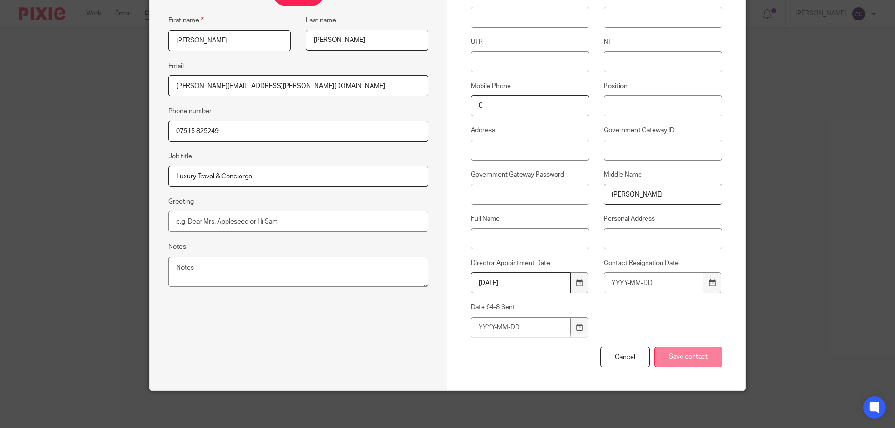
click at [685, 361] on input "Save contact" at bounding box center [688, 357] width 68 height 20
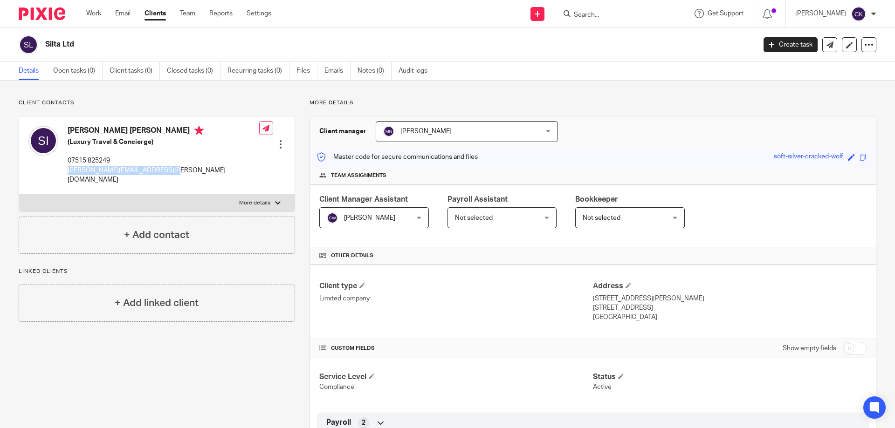
drag, startPoint x: 165, startPoint y: 169, endPoint x: 68, endPoint y: 176, distance: 98.1
click at [68, 175] on div "Sarah Nancy Ives (Luxury Travel & Concierge) 07515 825249 sarah.ives@cartologyt…" at bounding box center [156, 155] width 275 height 78
copy p "sarah.ives@cartologytravel.com"
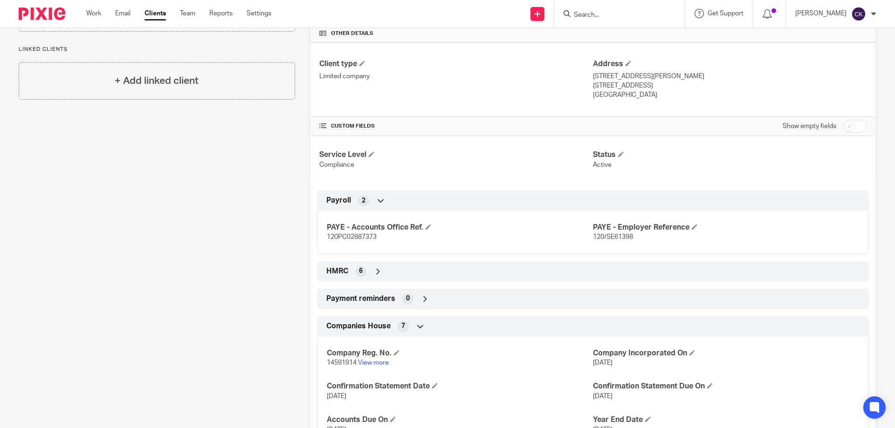
scroll to position [326, 0]
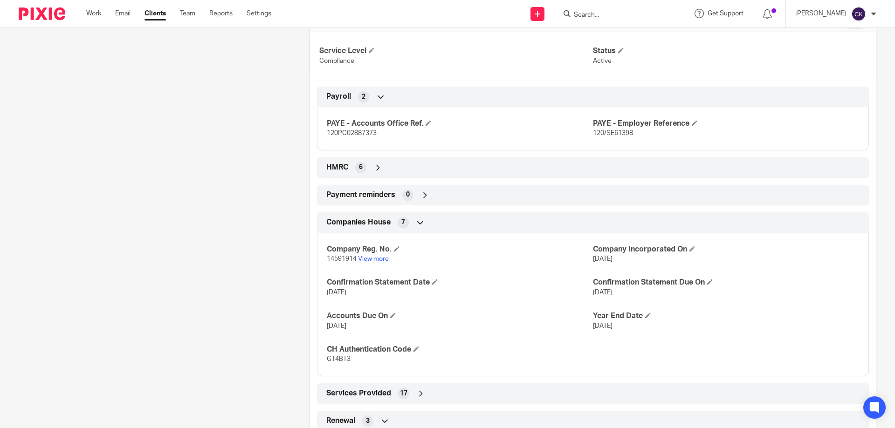
click at [334, 258] on span "14591914" at bounding box center [342, 259] width 30 height 7
copy p "14591914"
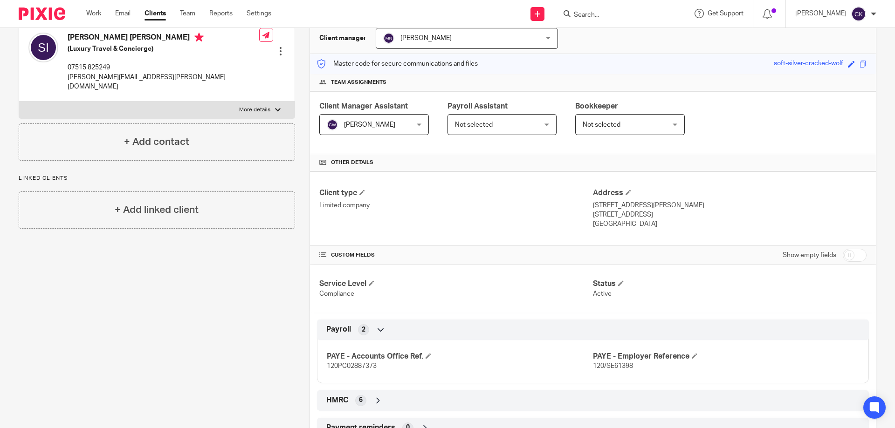
scroll to position [0, 0]
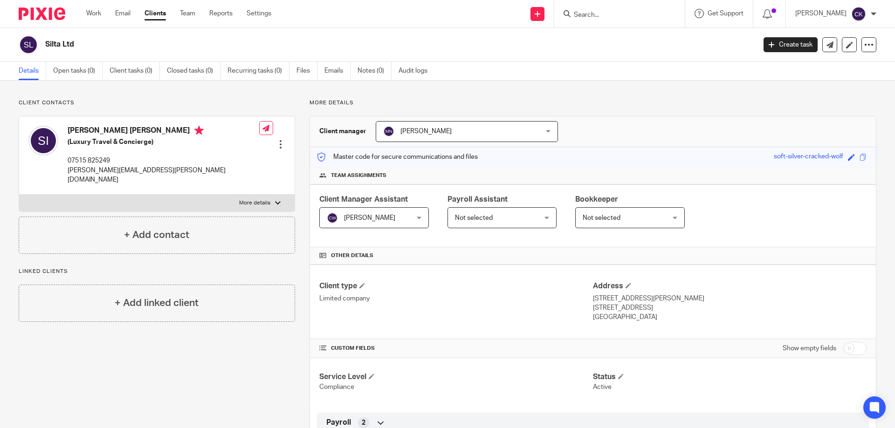
click at [598, 12] on input "Search" at bounding box center [615, 15] width 84 height 8
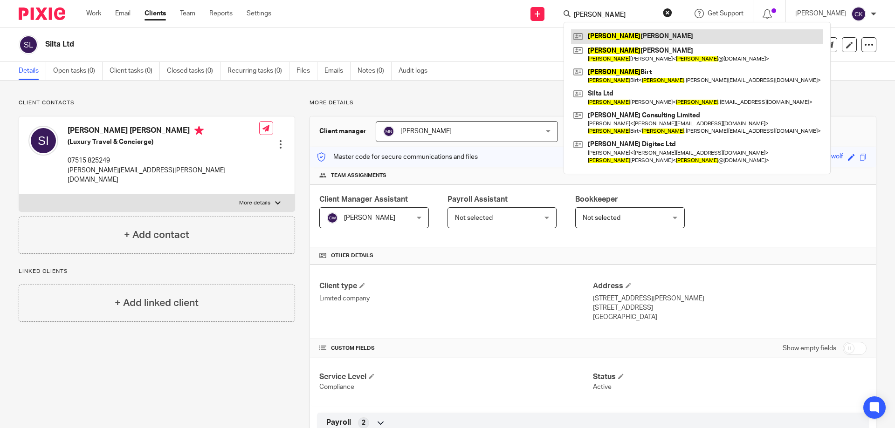
type input "sarah"
click at [611, 36] on link at bounding box center [697, 36] width 252 height 14
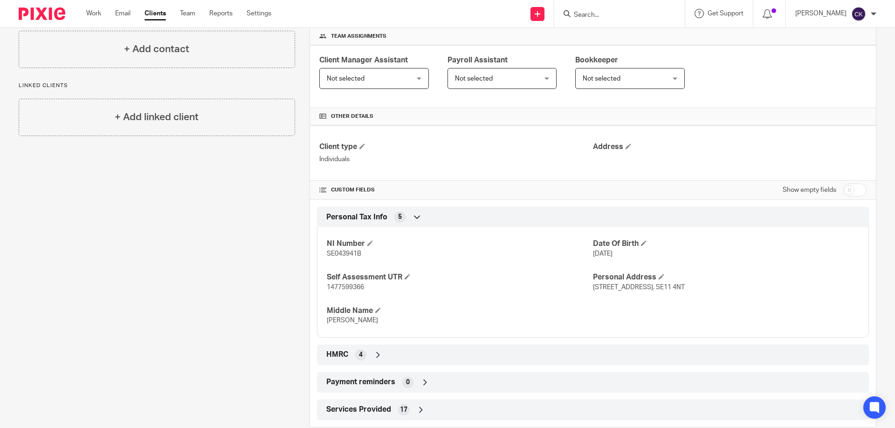
scroll to position [140, 0]
click at [346, 287] on span "1477599366" at bounding box center [345, 287] width 37 height 7
click at [344, 254] on span "SE043941B" at bounding box center [344, 253] width 34 height 7
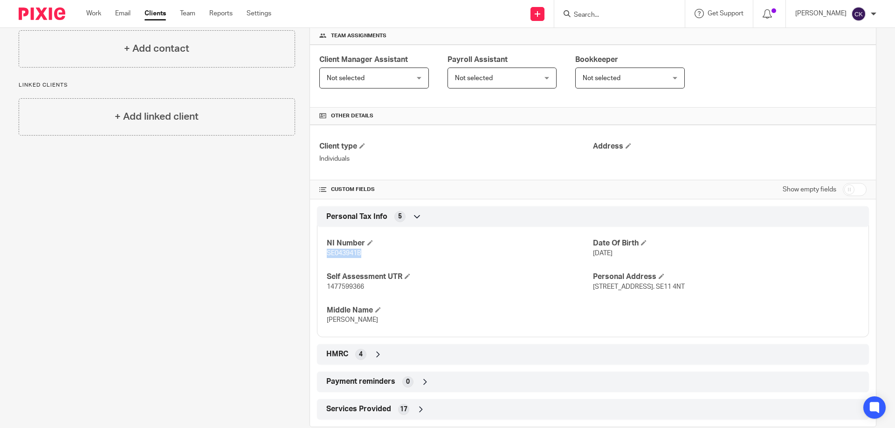
copy span "SE043941B"
